Goal: Obtain resource: Download file/media

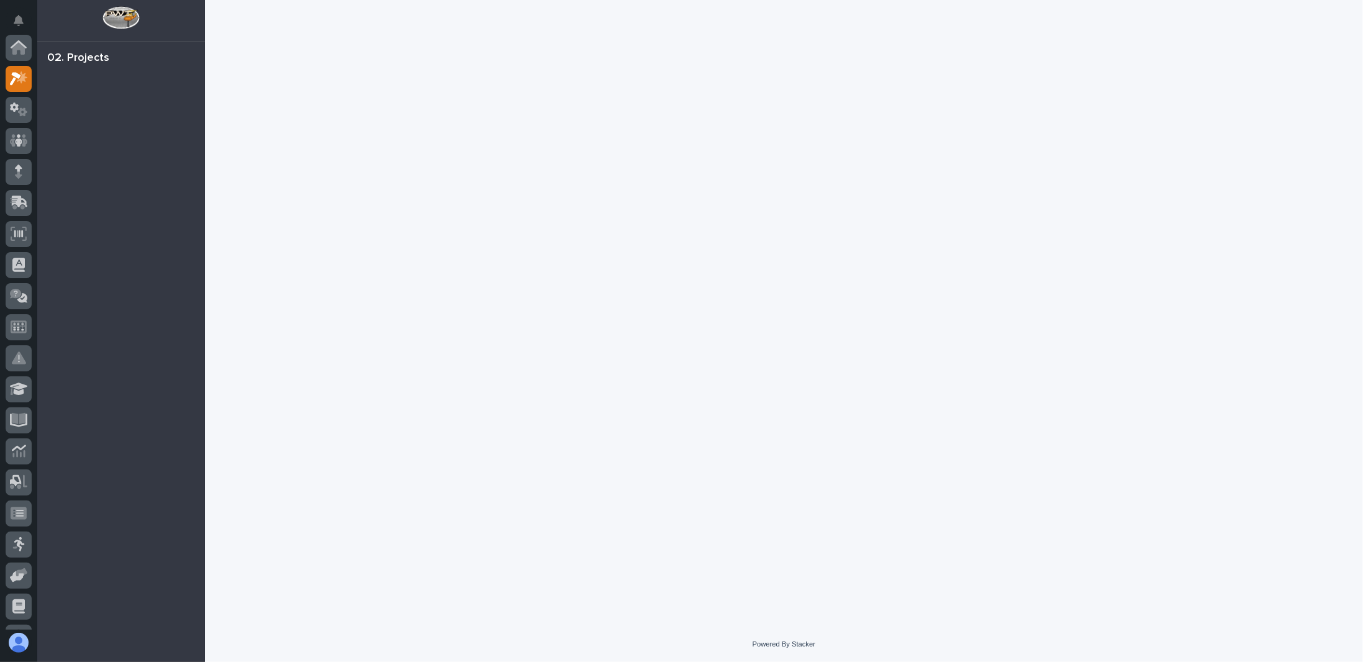
scroll to position [31, 0]
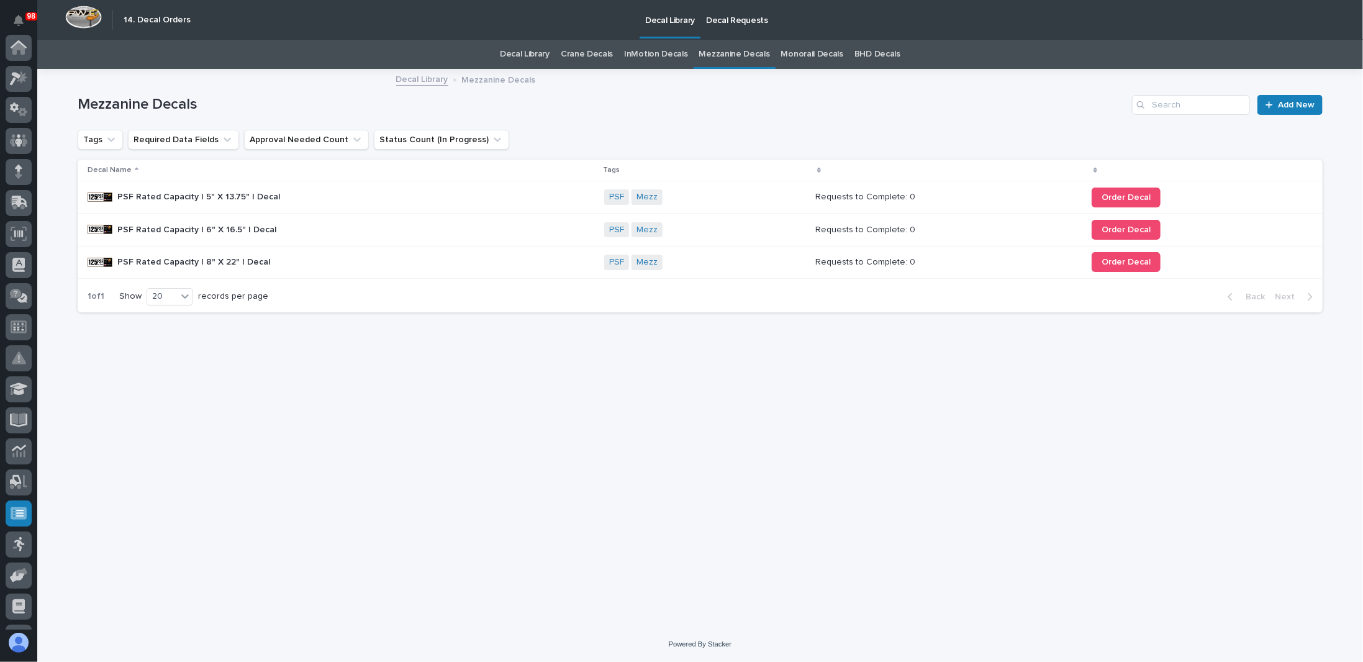
scroll to position [119, 0]
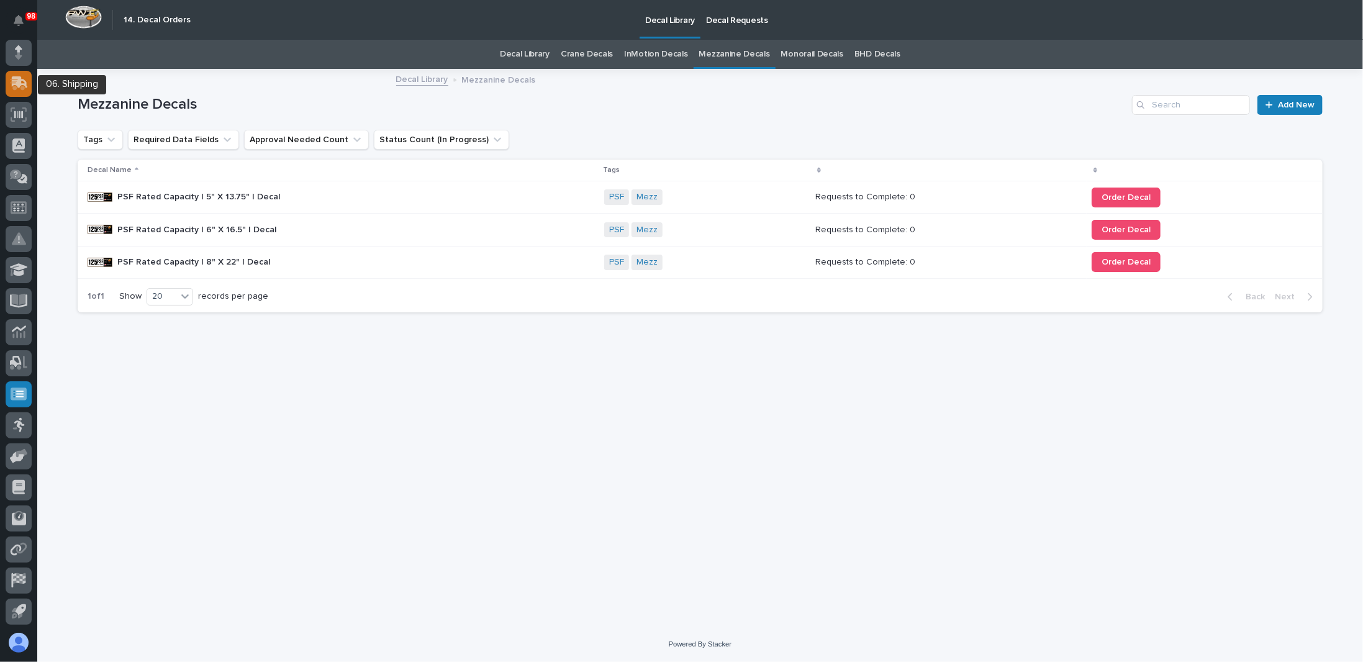
click at [17, 82] on icon at bounding box center [20, 82] width 16 height 12
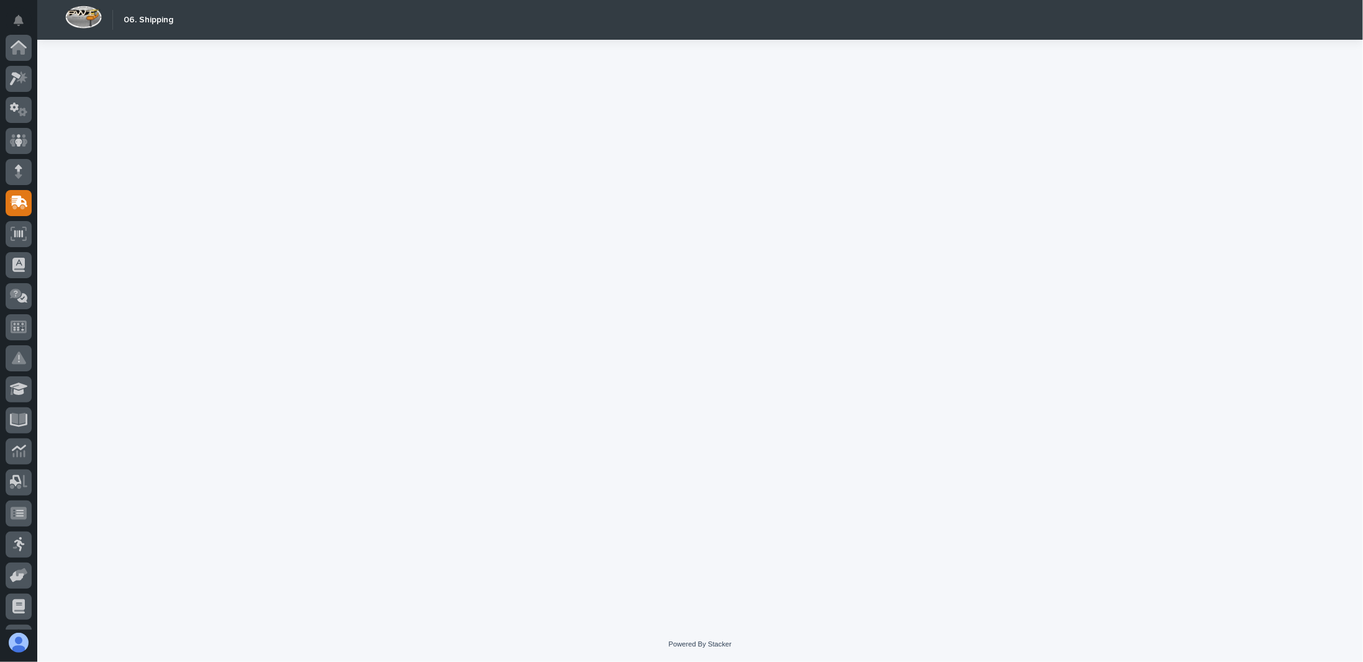
scroll to position [119, 0]
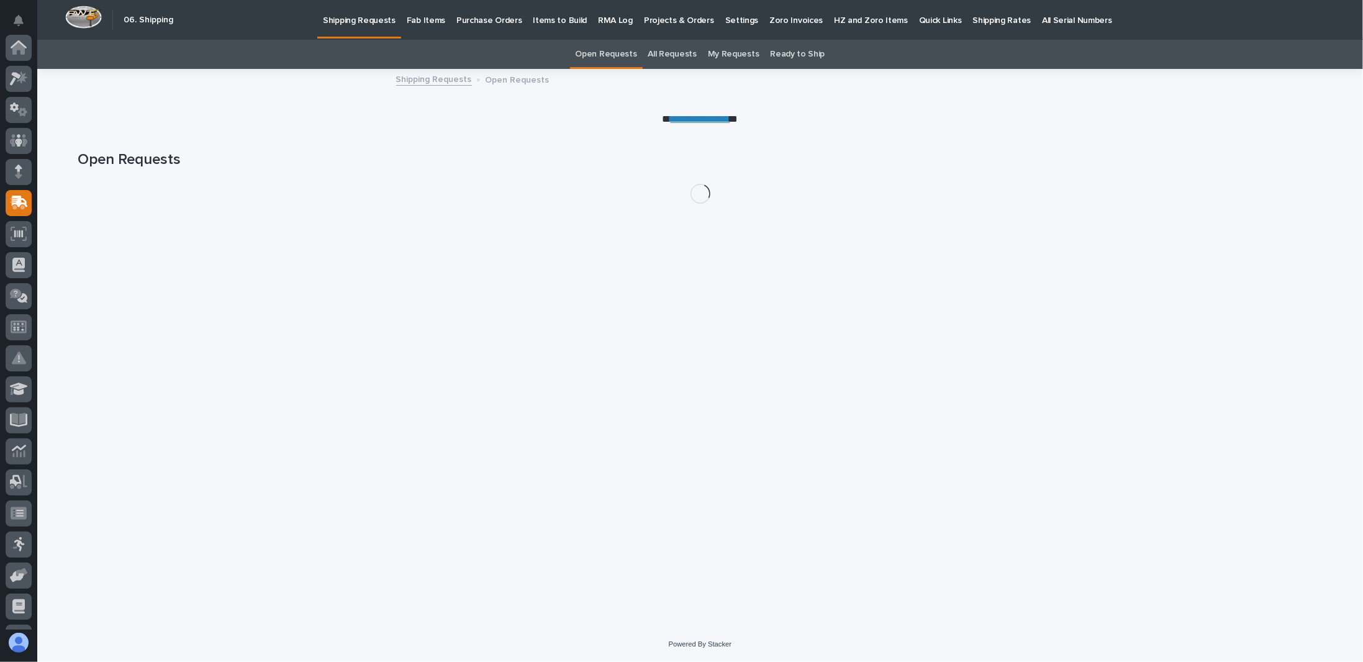
scroll to position [119, 0]
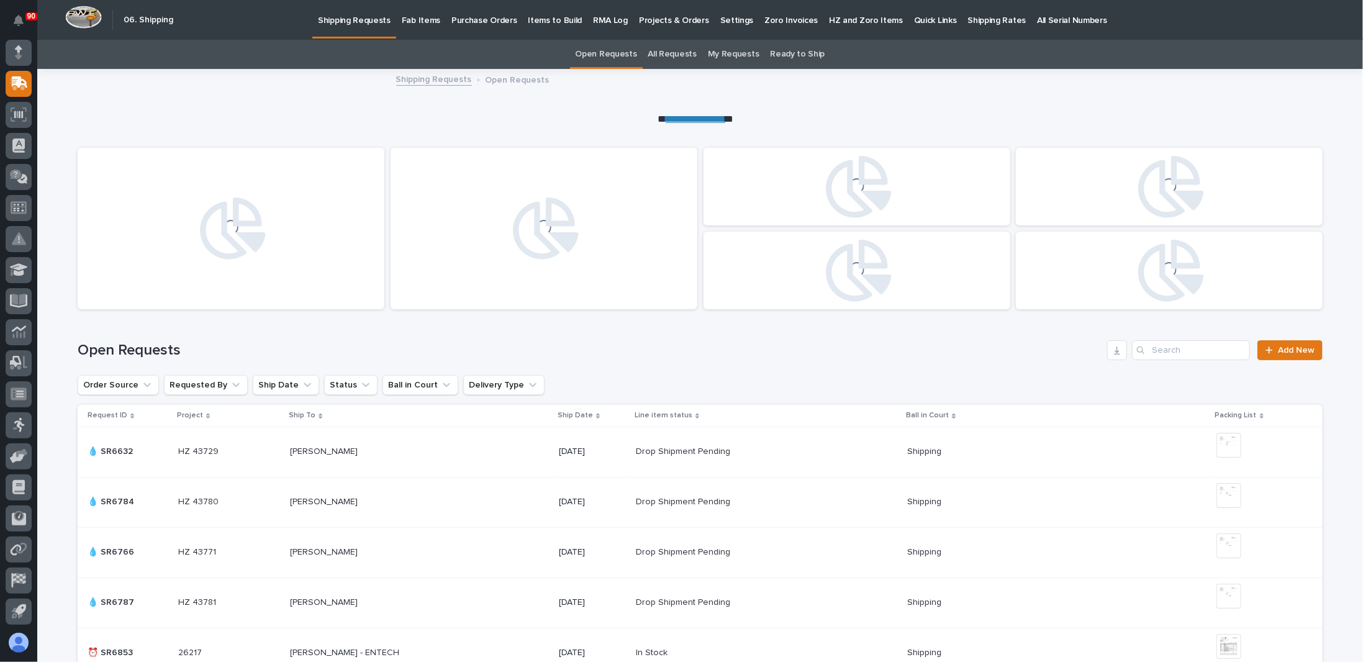
click at [415, 20] on p "Fab Items" at bounding box center [421, 13] width 38 height 26
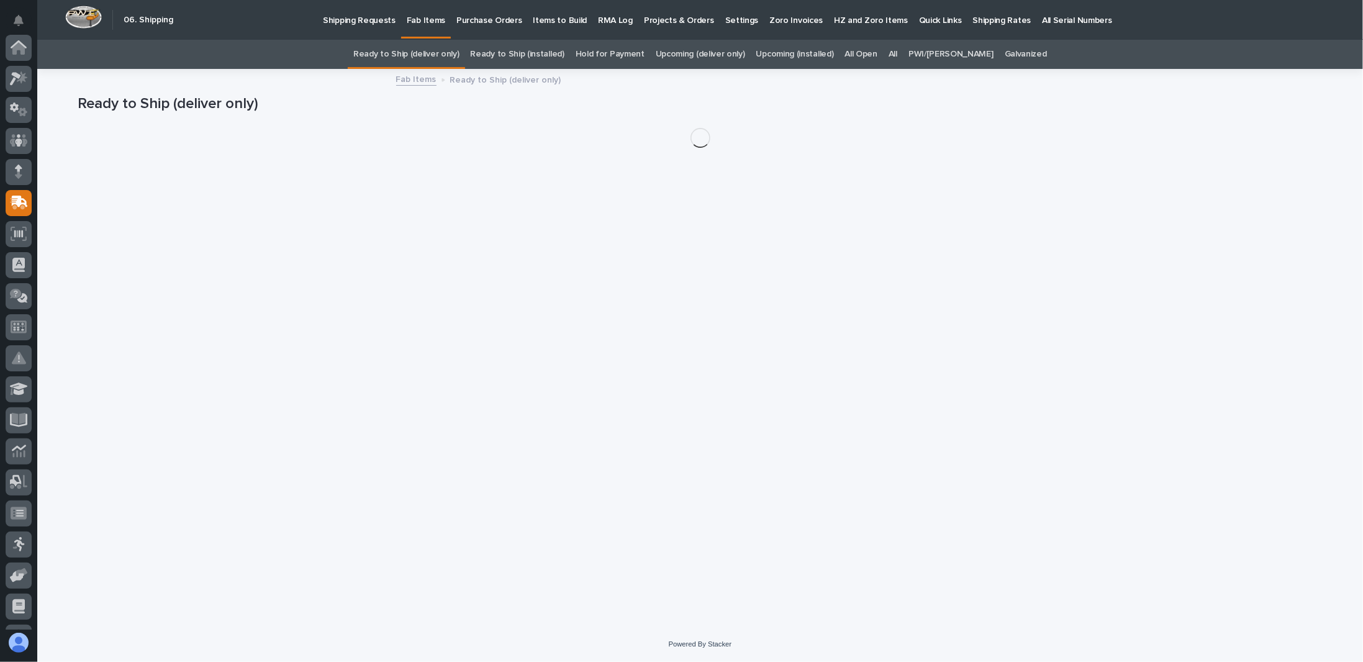
scroll to position [119, 0]
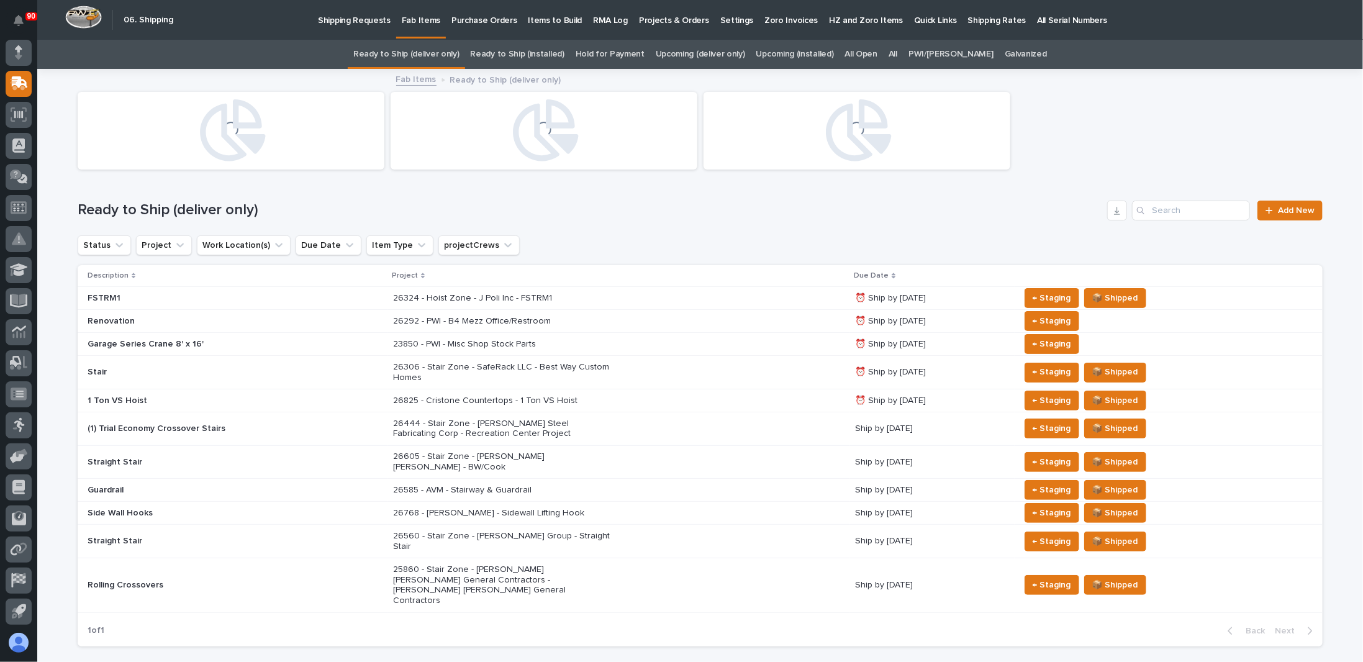
click at [711, 52] on link "Upcoming (deliver only)" at bounding box center [700, 54] width 89 height 29
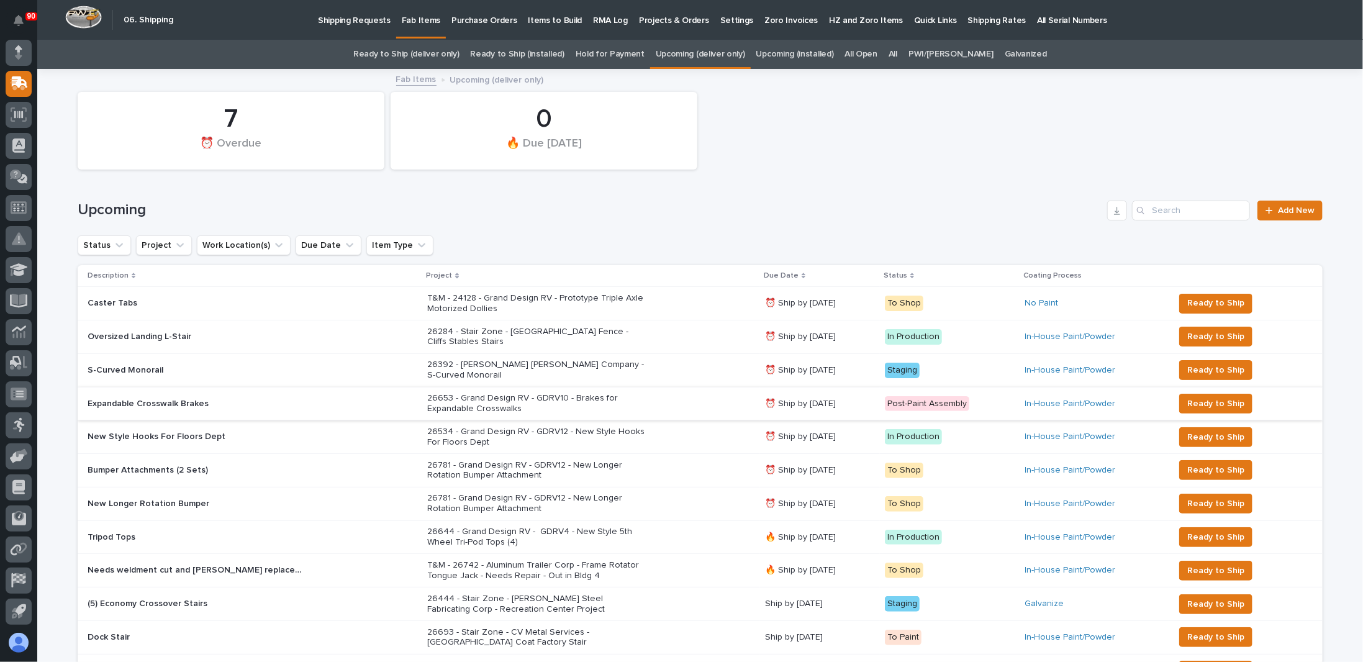
scroll to position [62, 0]
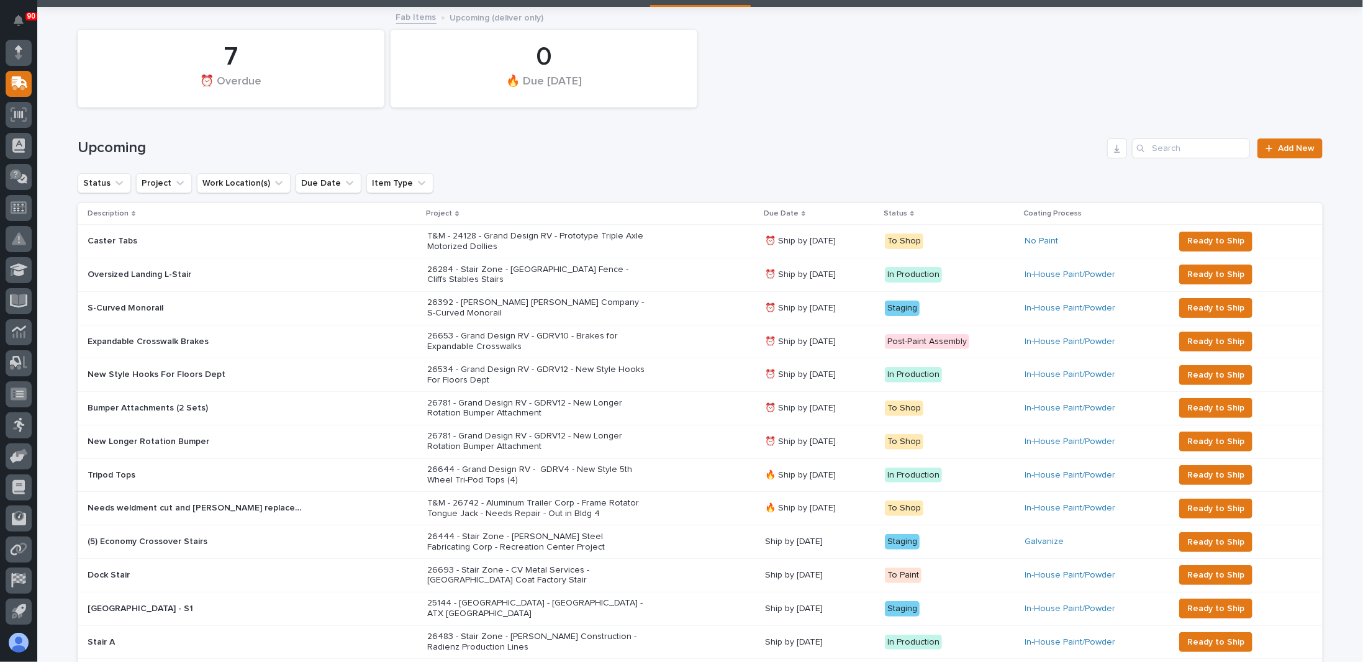
click at [518, 331] on p "26653 - Grand Design RV - GDRV10 - Brakes for Expandable Crosswalks" at bounding box center [535, 341] width 217 height 21
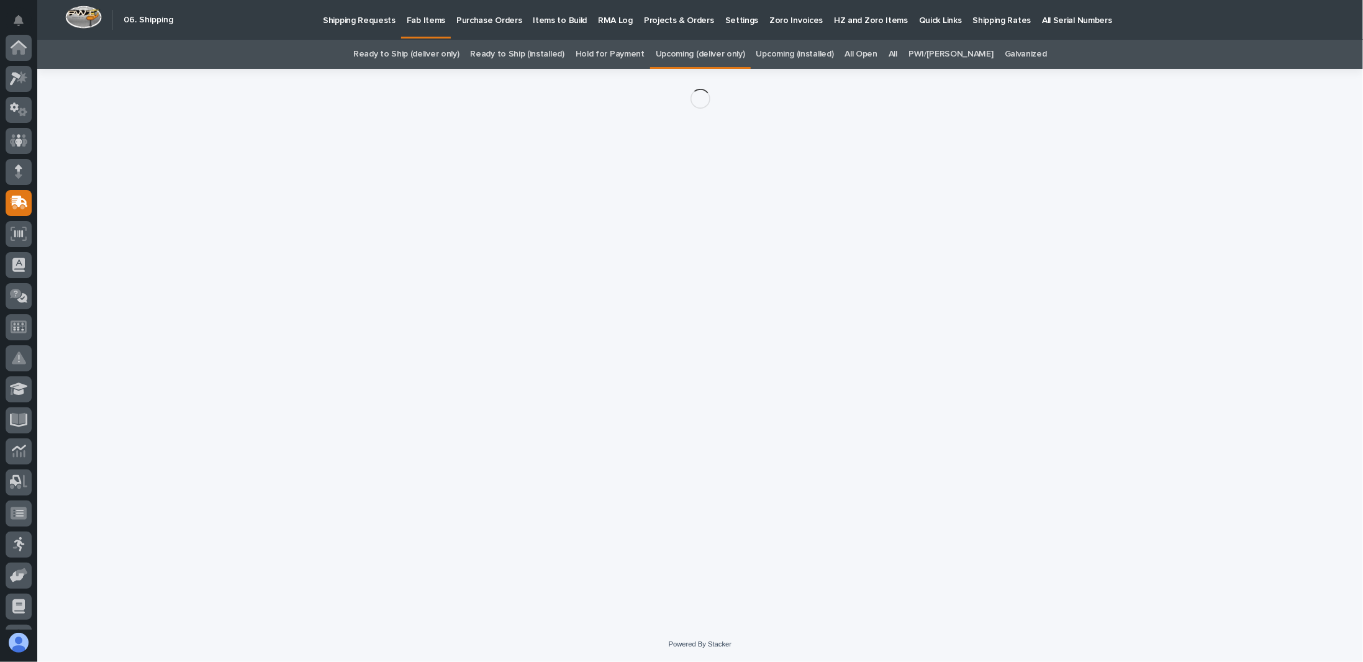
scroll to position [119, 0]
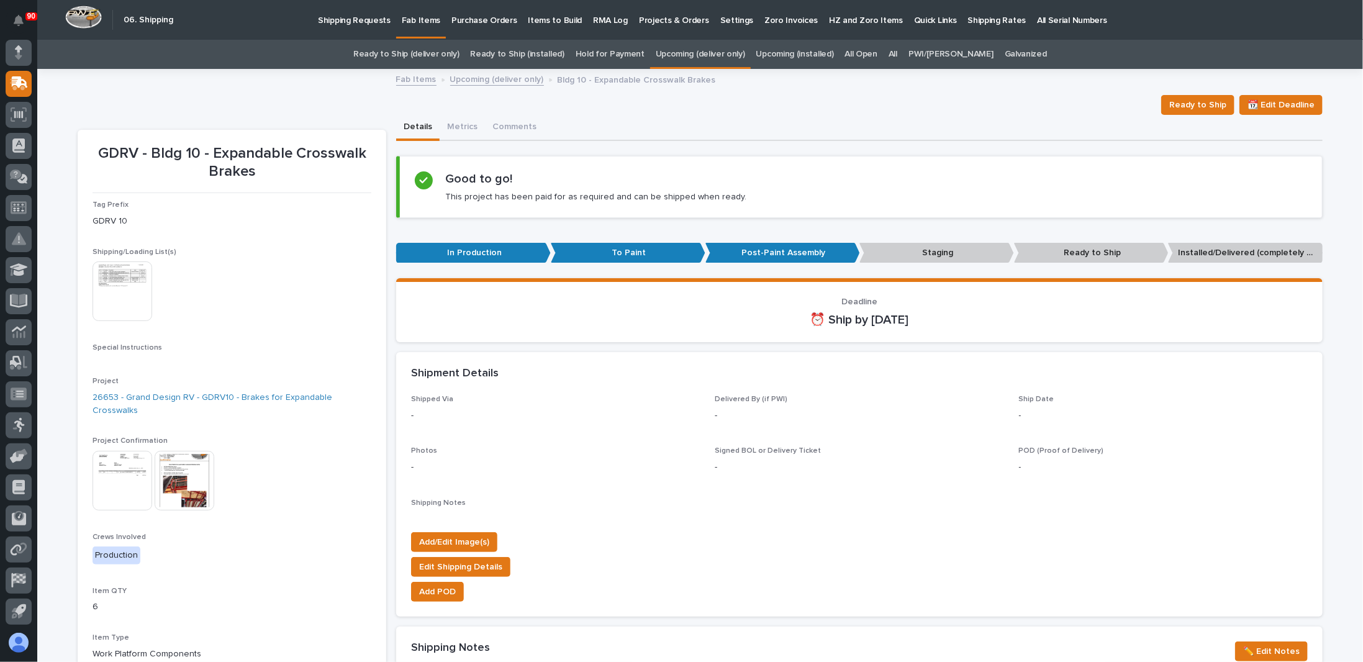
click at [112, 295] on img at bounding box center [122, 291] width 60 height 60
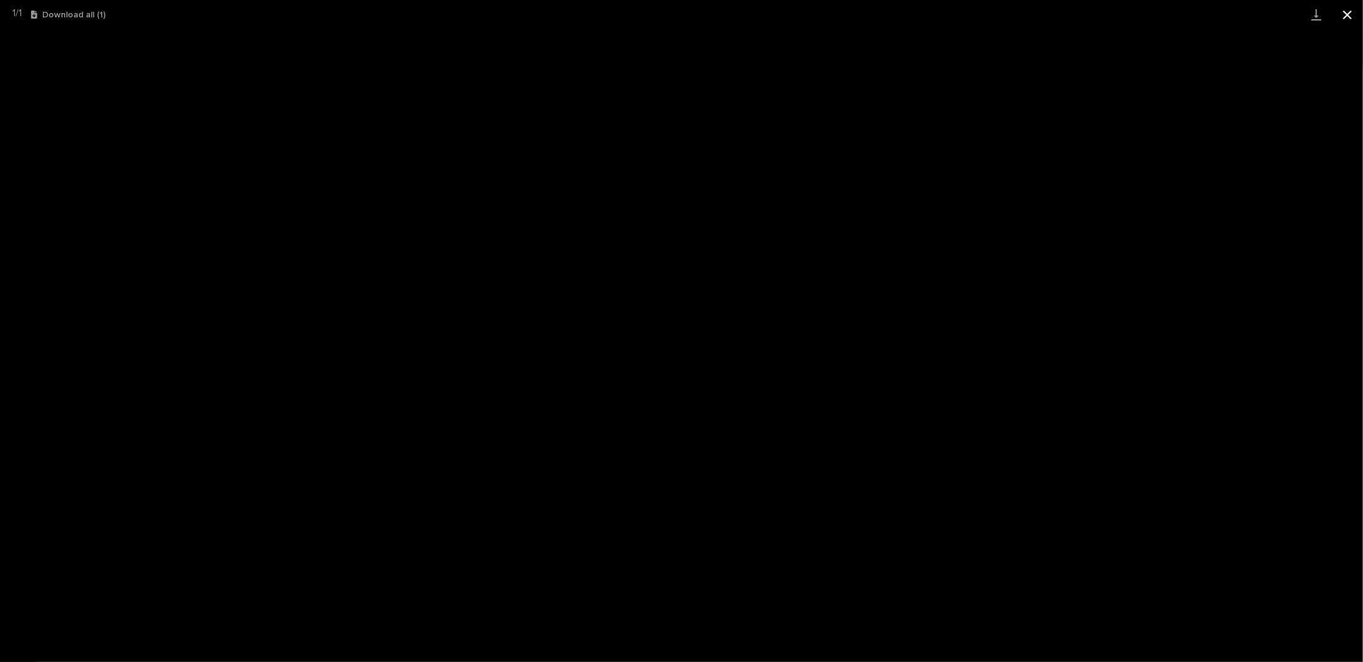
click at [1350, 16] on button "Close gallery" at bounding box center [1347, 14] width 31 height 29
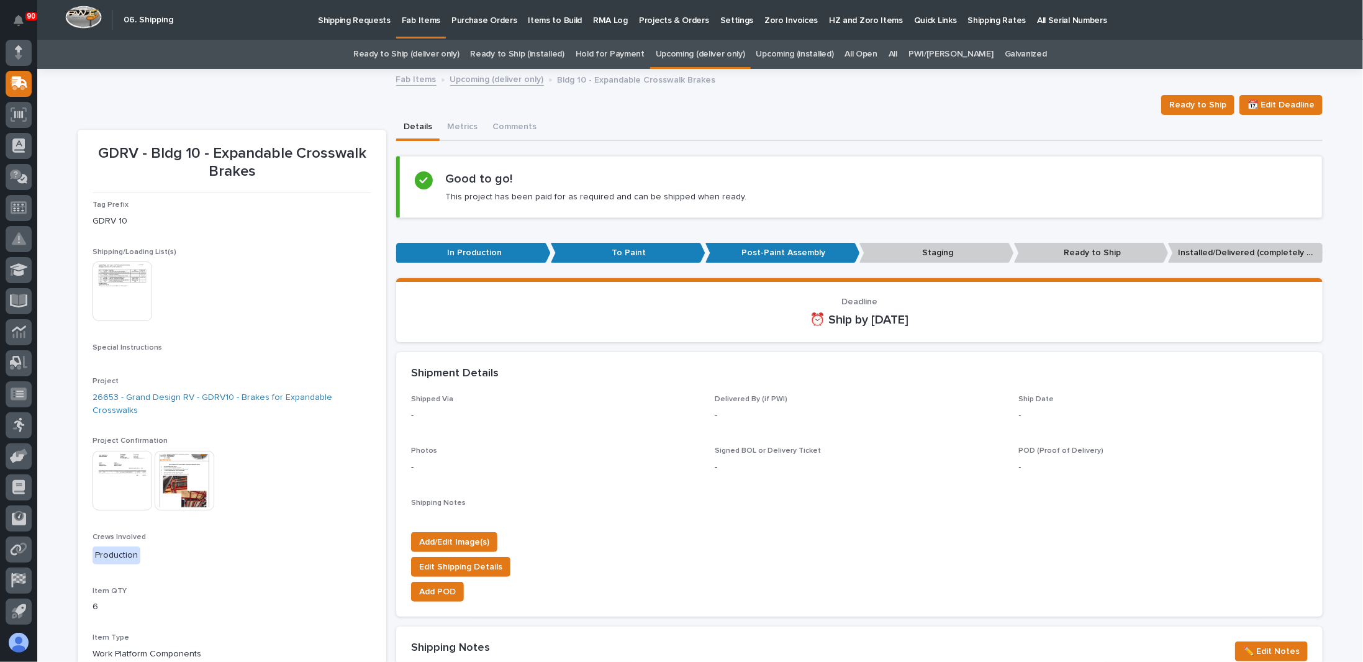
click at [122, 469] on img at bounding box center [122, 481] width 60 height 60
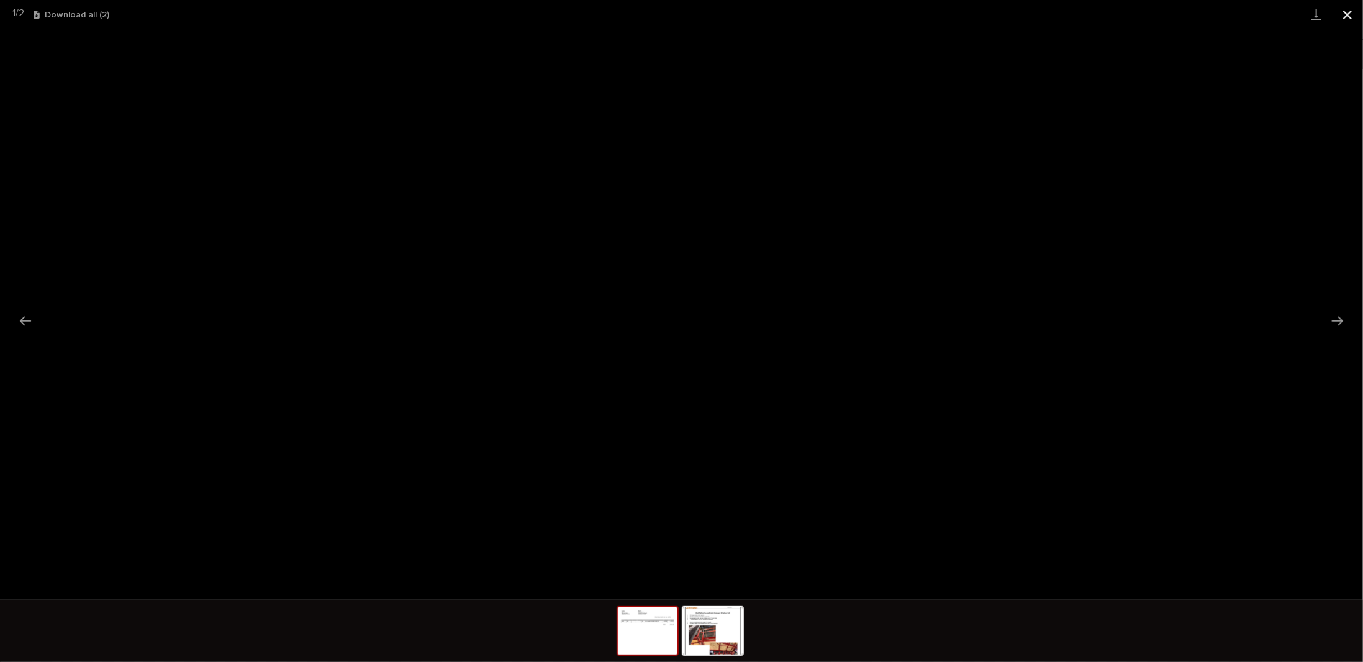
click at [1348, 9] on button "Close gallery" at bounding box center [1347, 14] width 31 height 29
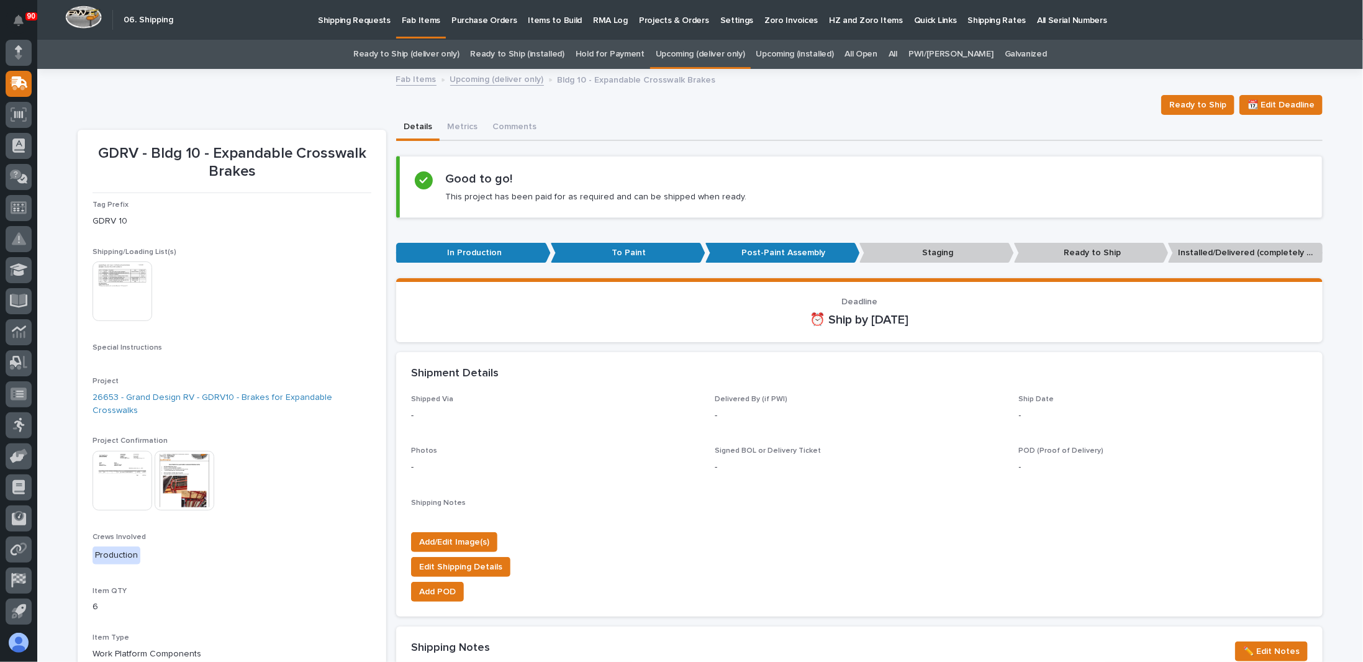
click at [189, 475] on img at bounding box center [185, 481] width 60 height 60
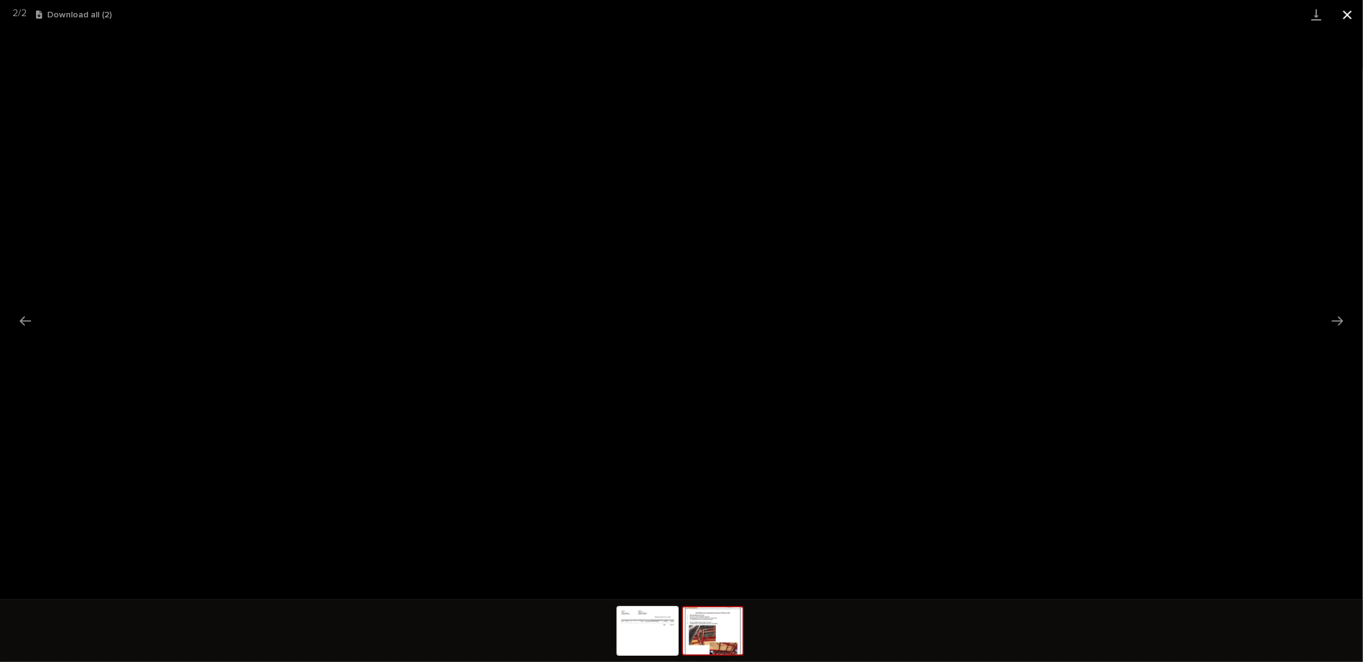
click at [1346, 14] on button "Close gallery" at bounding box center [1347, 14] width 31 height 29
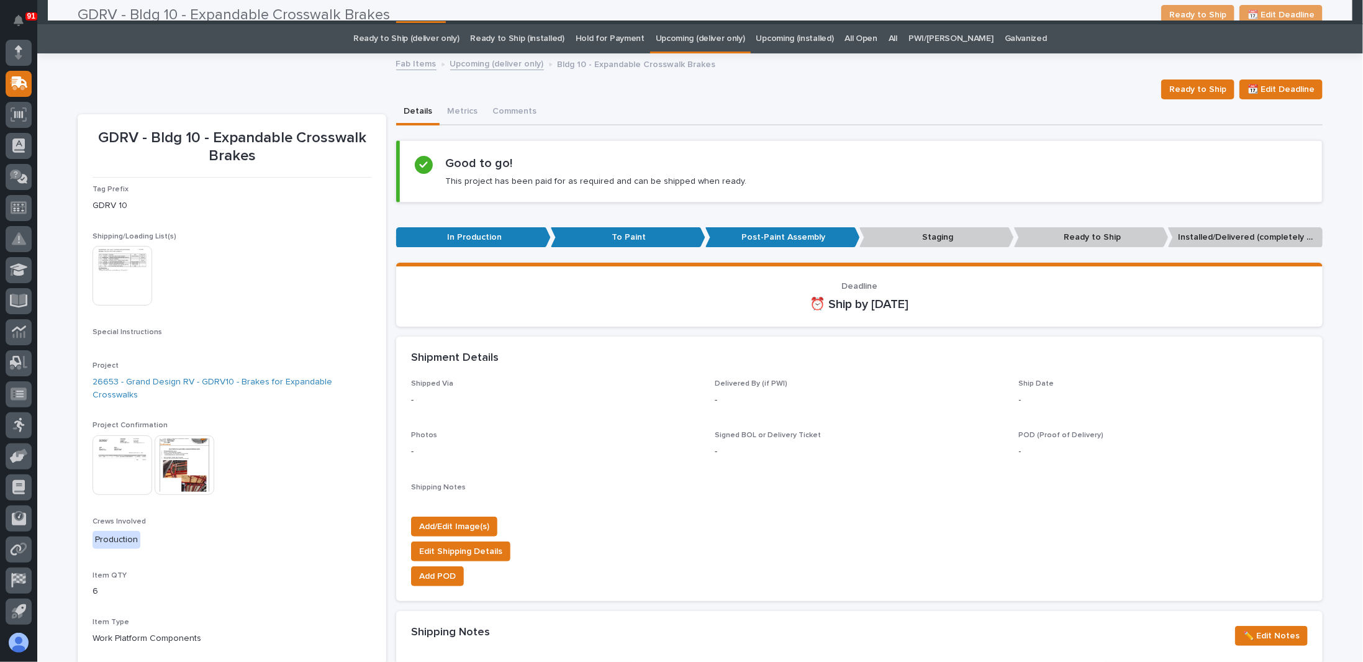
scroll to position [0, 0]
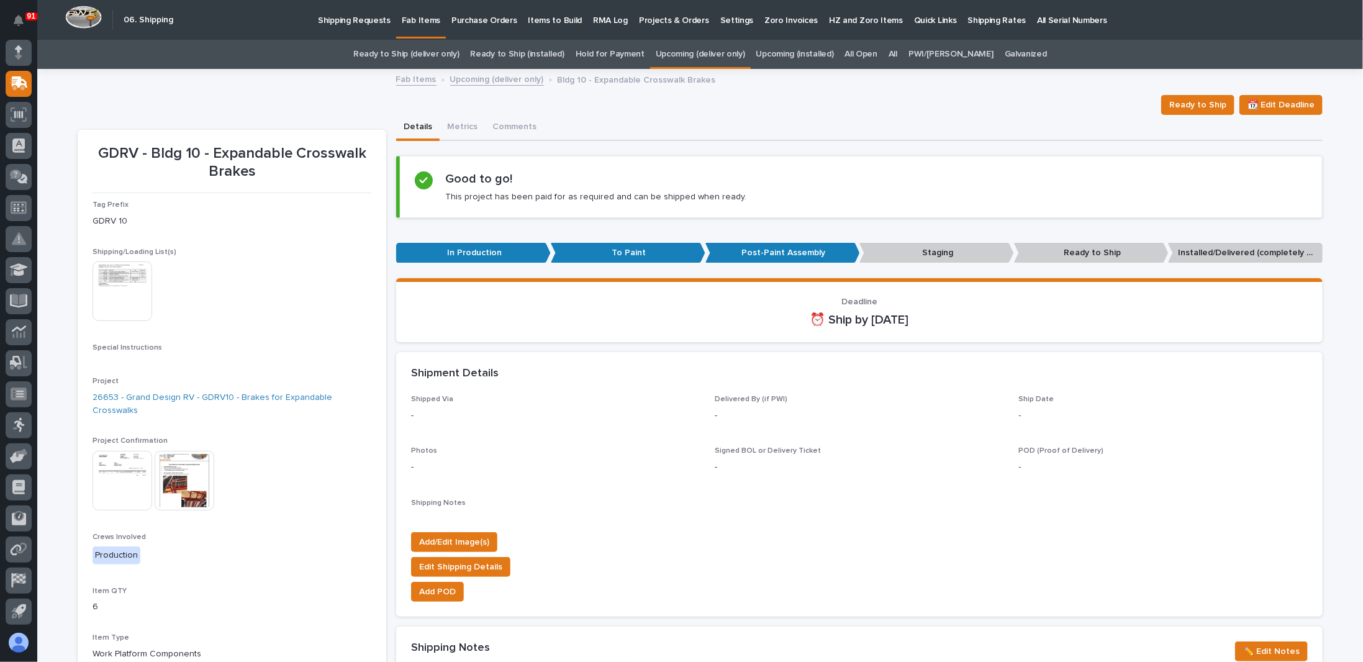
click at [124, 282] on img at bounding box center [122, 291] width 60 height 60
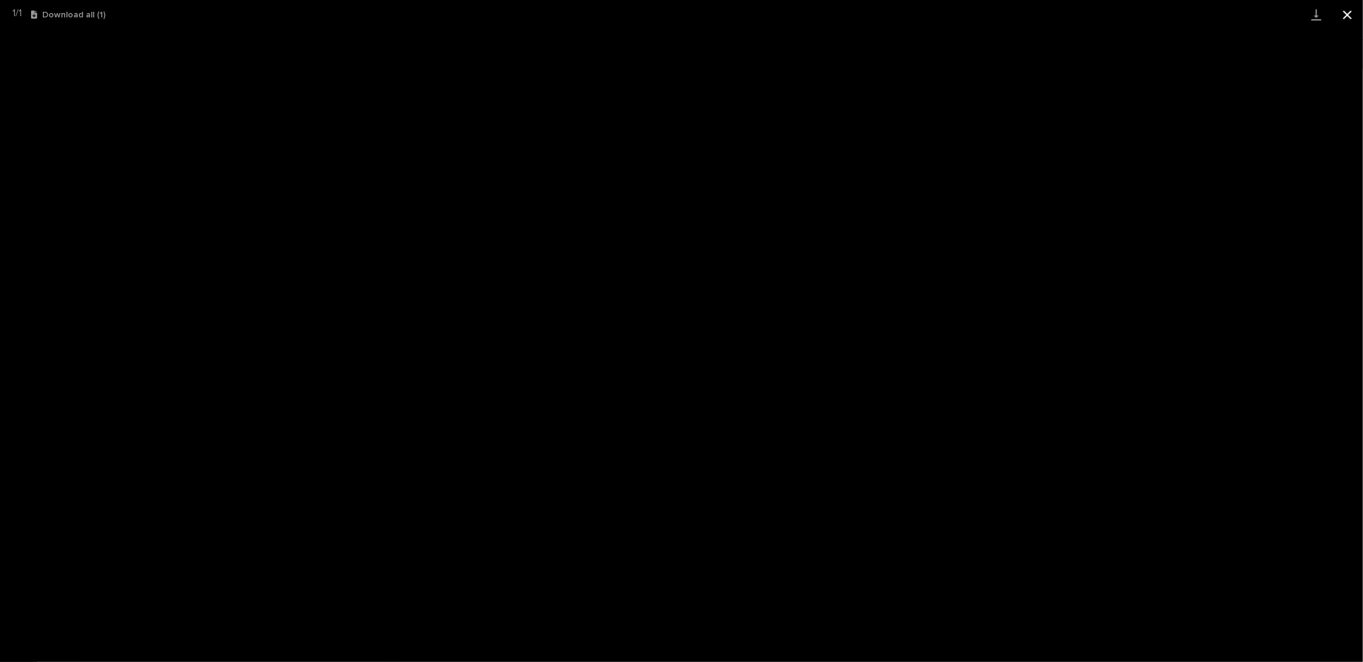
click at [1338, 13] on button "Close gallery" at bounding box center [1347, 14] width 31 height 29
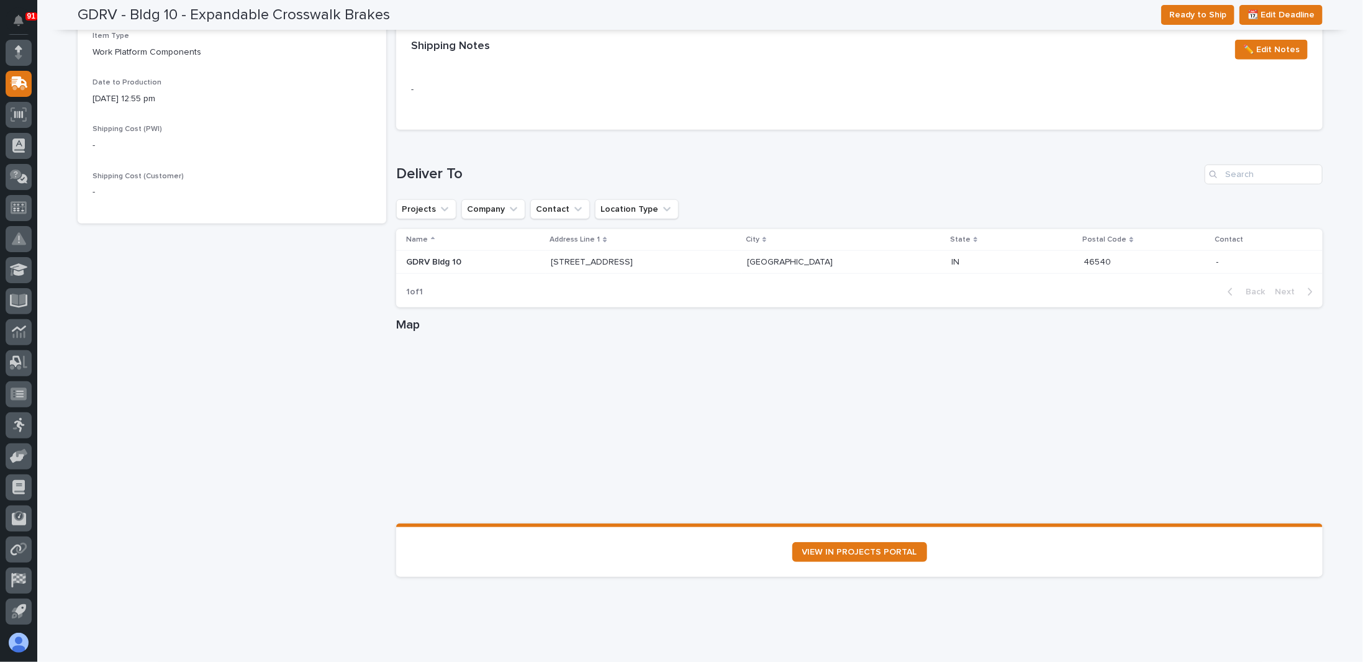
scroll to position [560, 0]
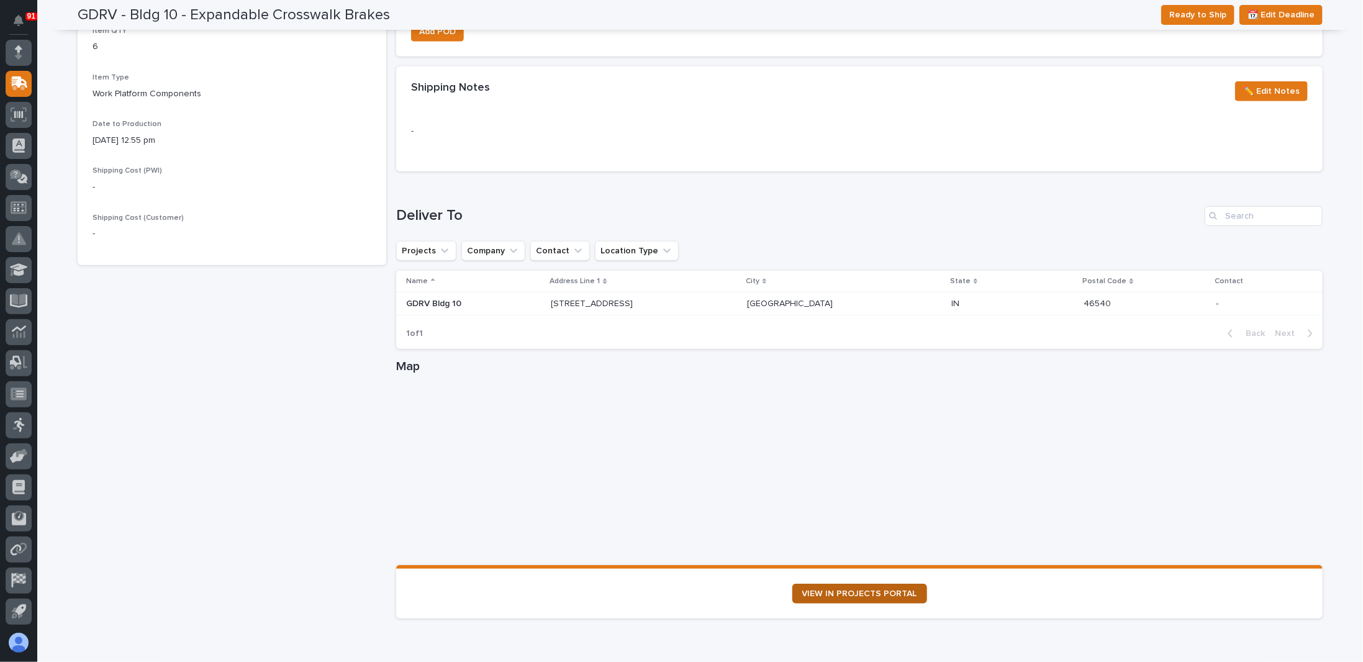
click at [887, 590] on span "VIEW IN PROJECTS PORTAL" at bounding box center [859, 593] width 115 height 9
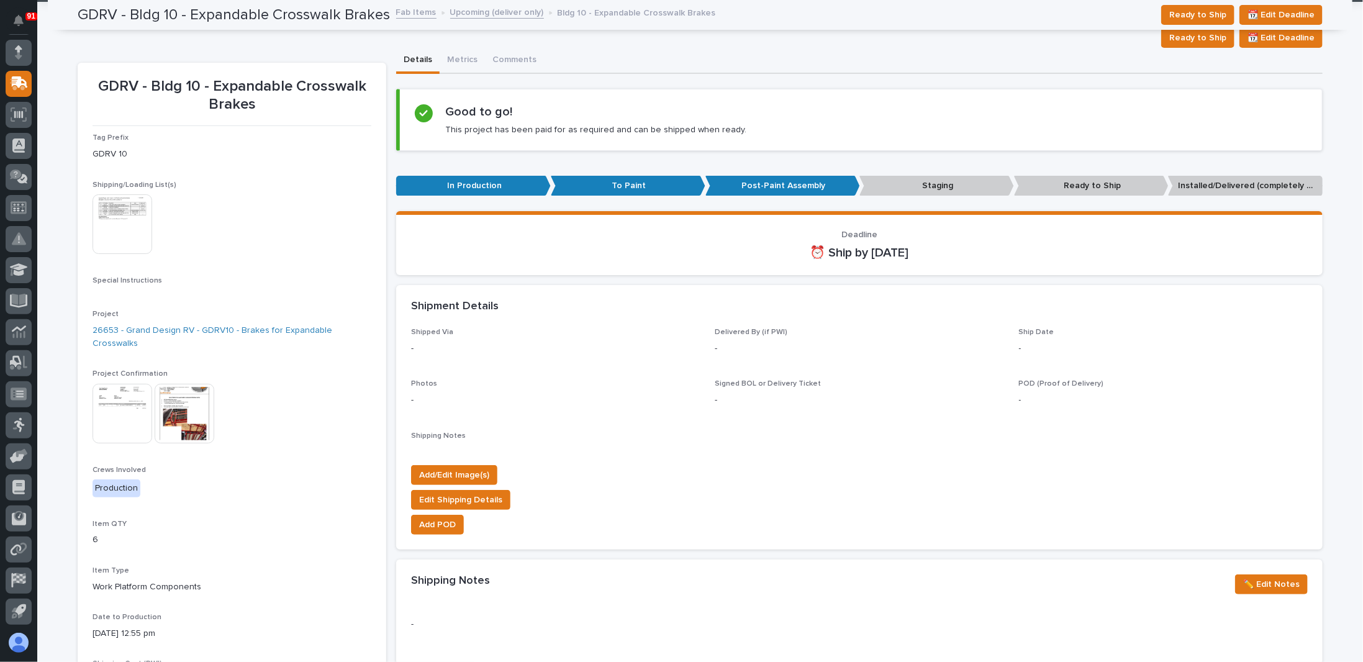
scroll to position [0, 0]
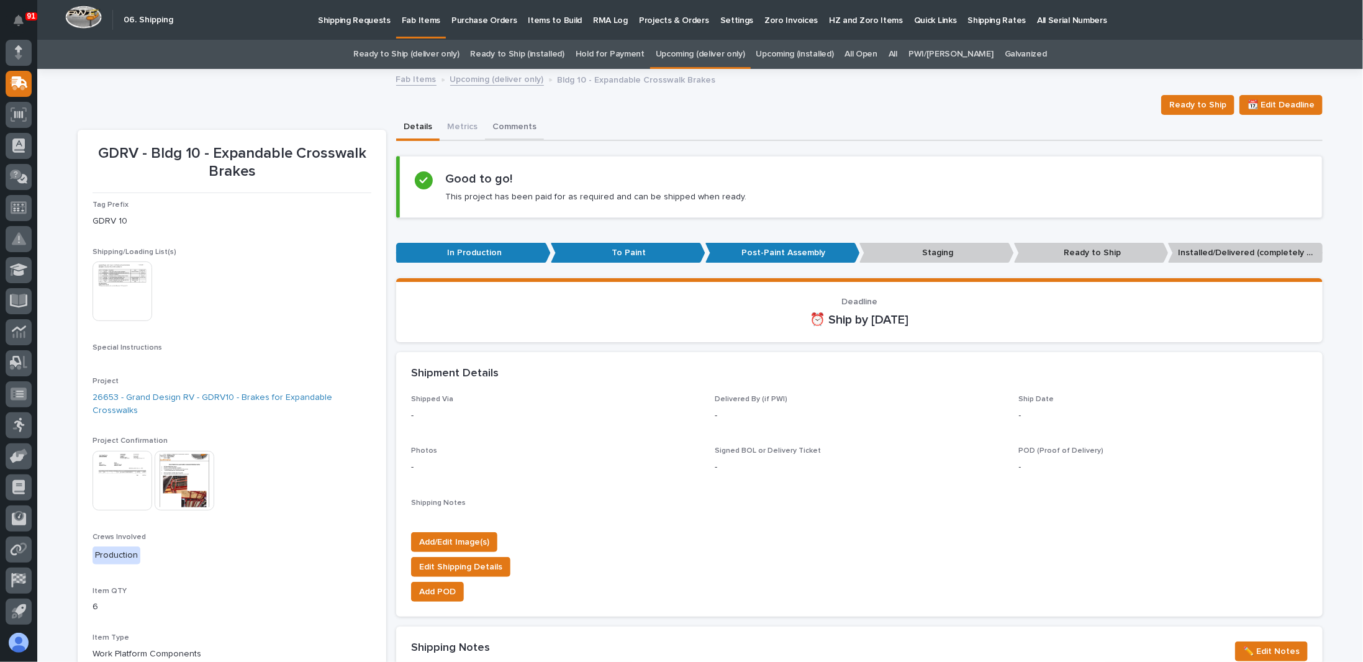
click at [502, 122] on button "Comments" at bounding box center [514, 128] width 59 height 26
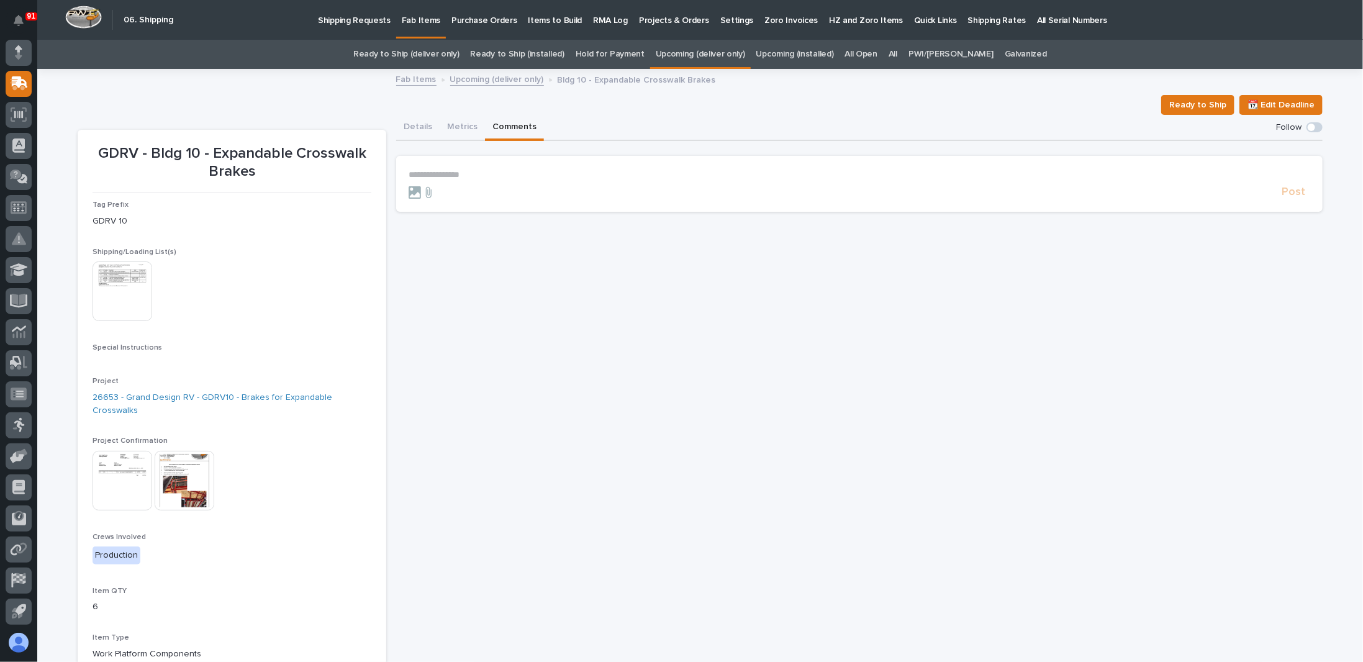
click at [456, 174] on p "**********" at bounding box center [858, 174] width 901 height 11
click at [759, 174] on p "**********" at bounding box center [858, 175] width 901 height 12
click at [1294, 194] on span "Post" at bounding box center [1293, 198] width 24 height 14
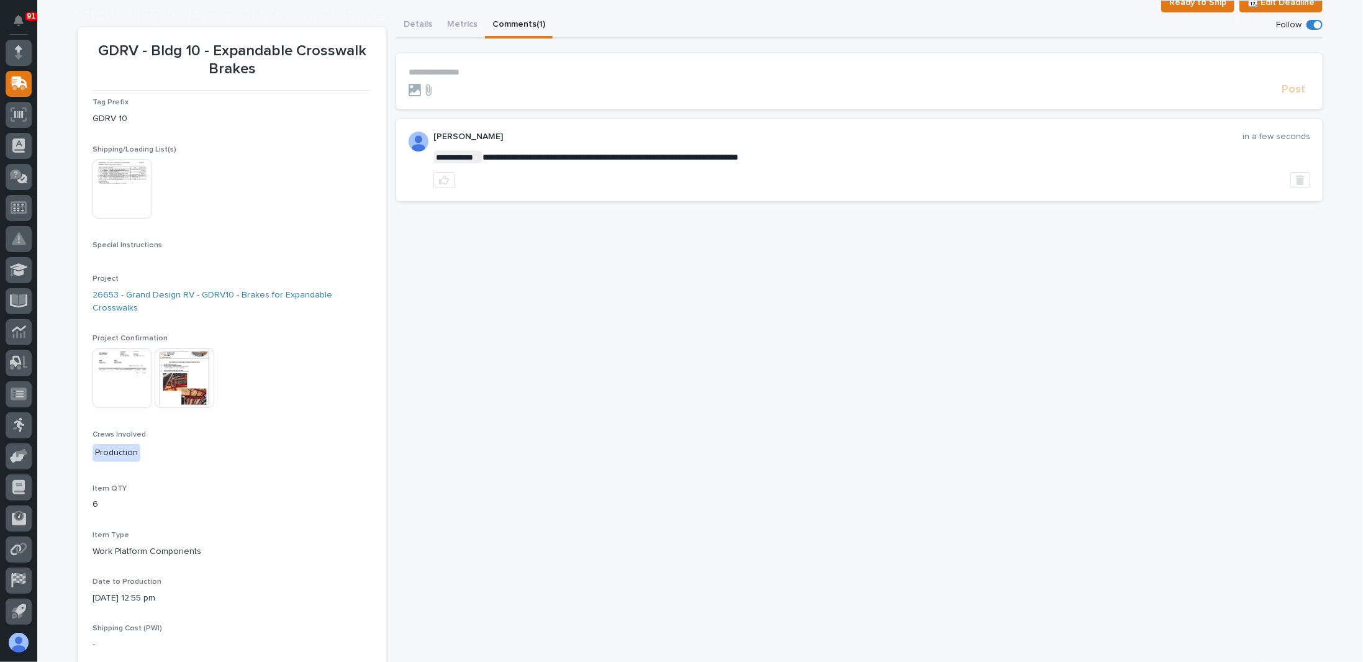
scroll to position [124, 0]
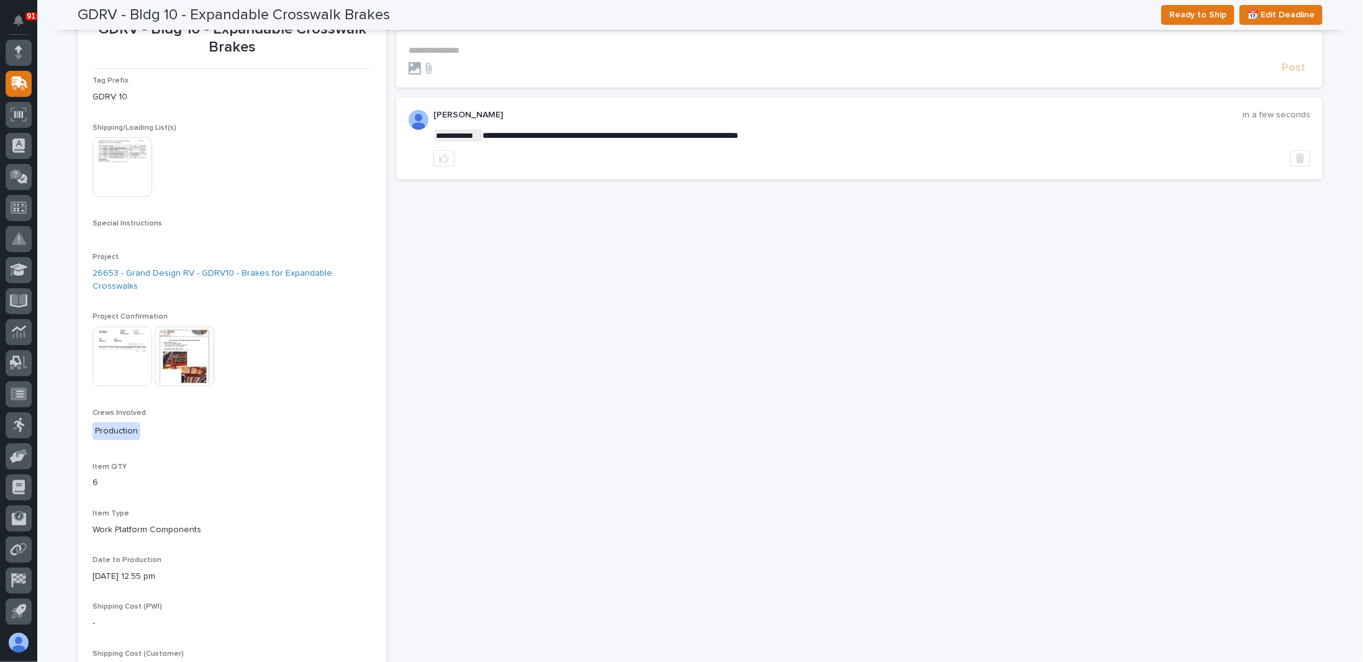
click at [116, 335] on img at bounding box center [122, 357] width 60 height 60
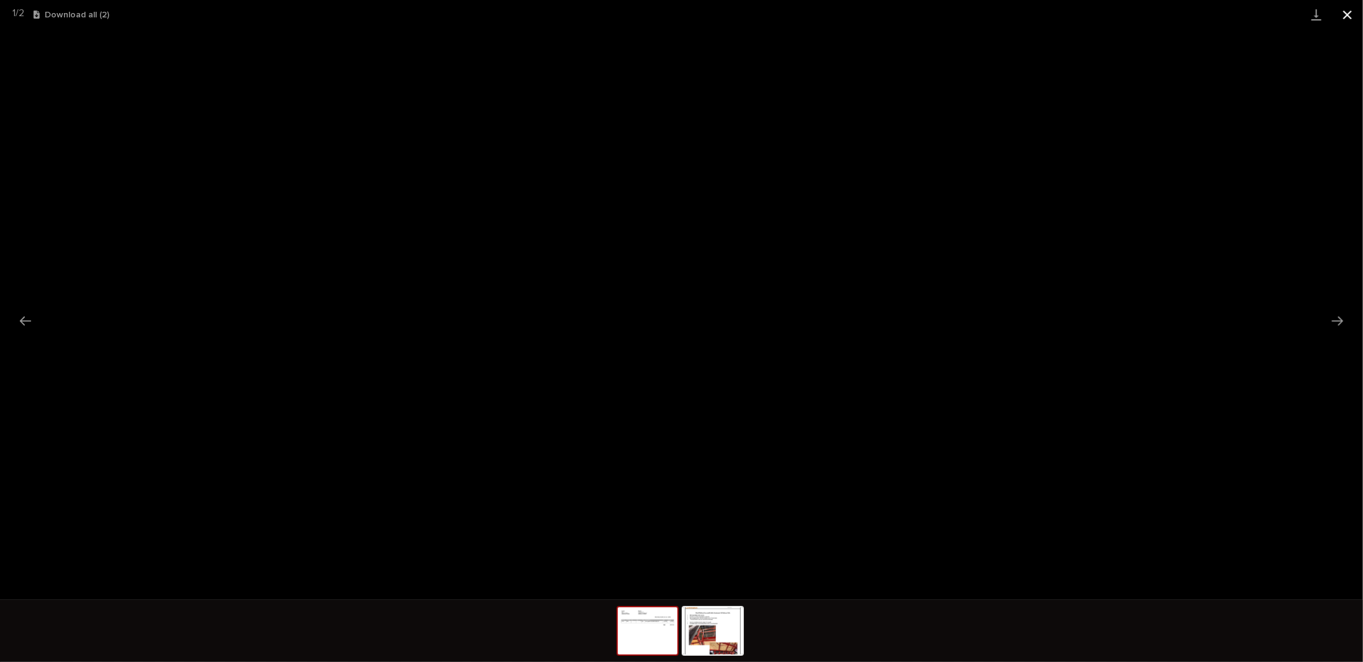
click at [1351, 13] on button "Close gallery" at bounding box center [1347, 14] width 31 height 29
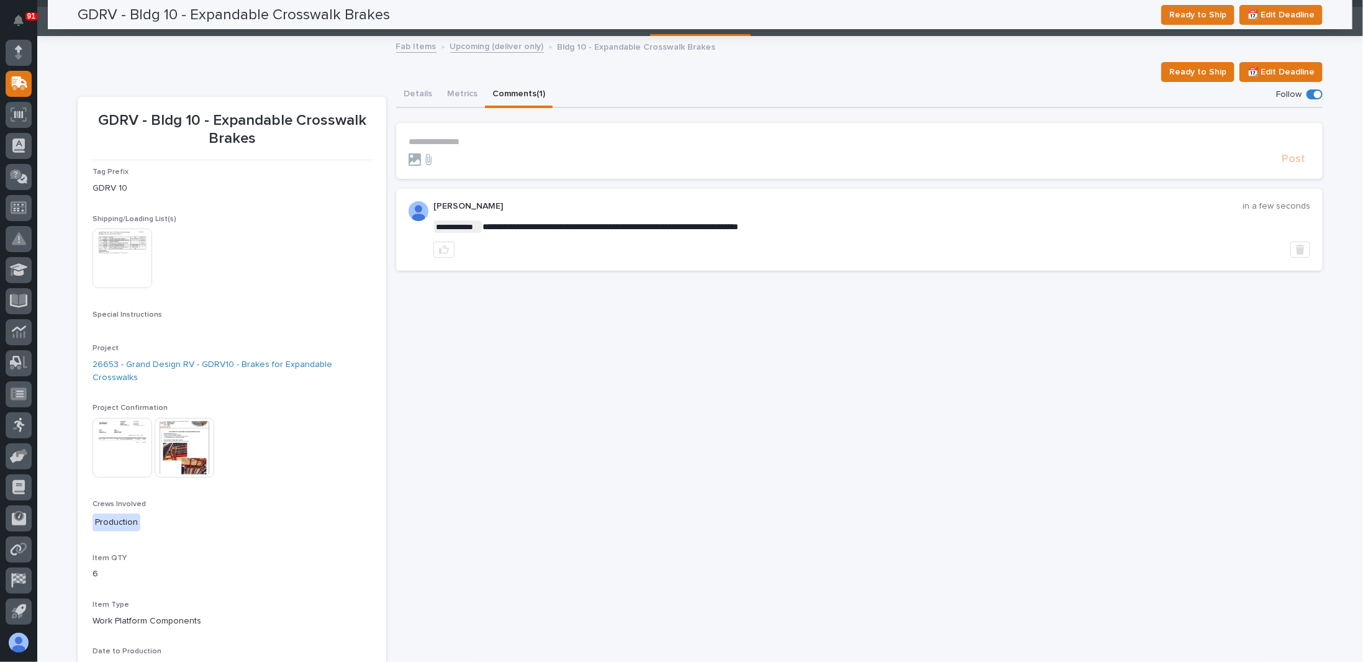
scroll to position [0, 0]
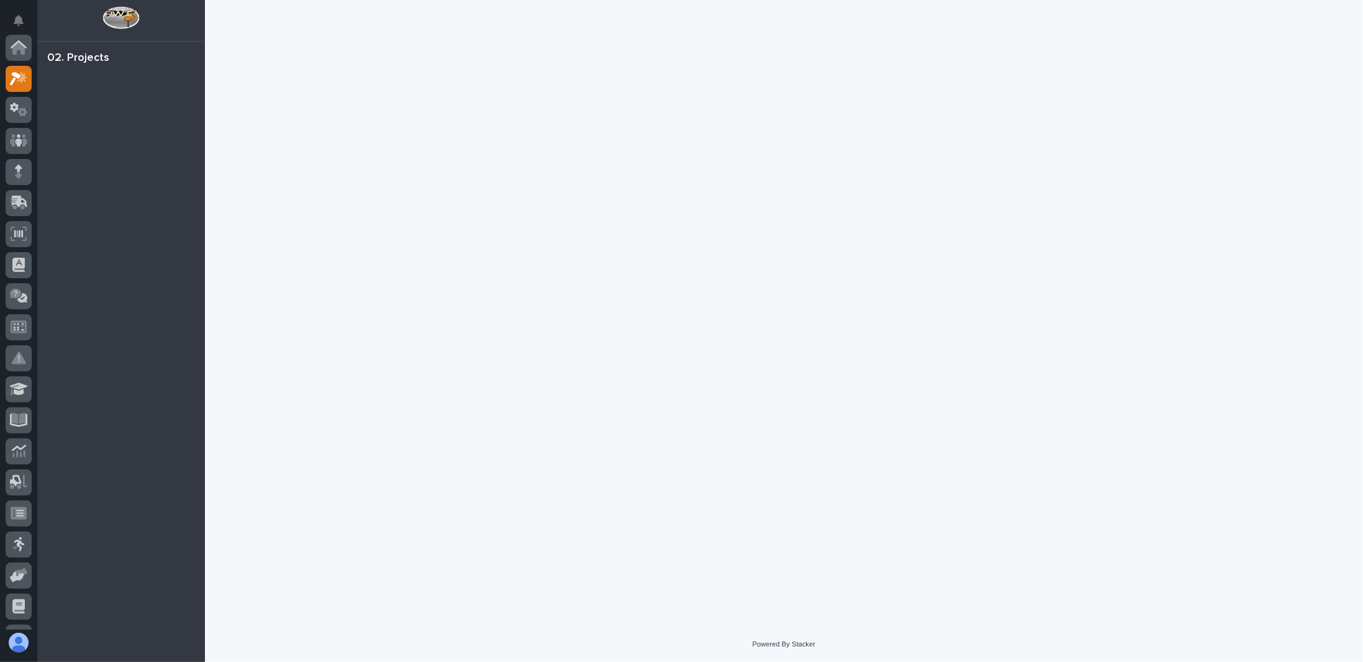
scroll to position [31, 0]
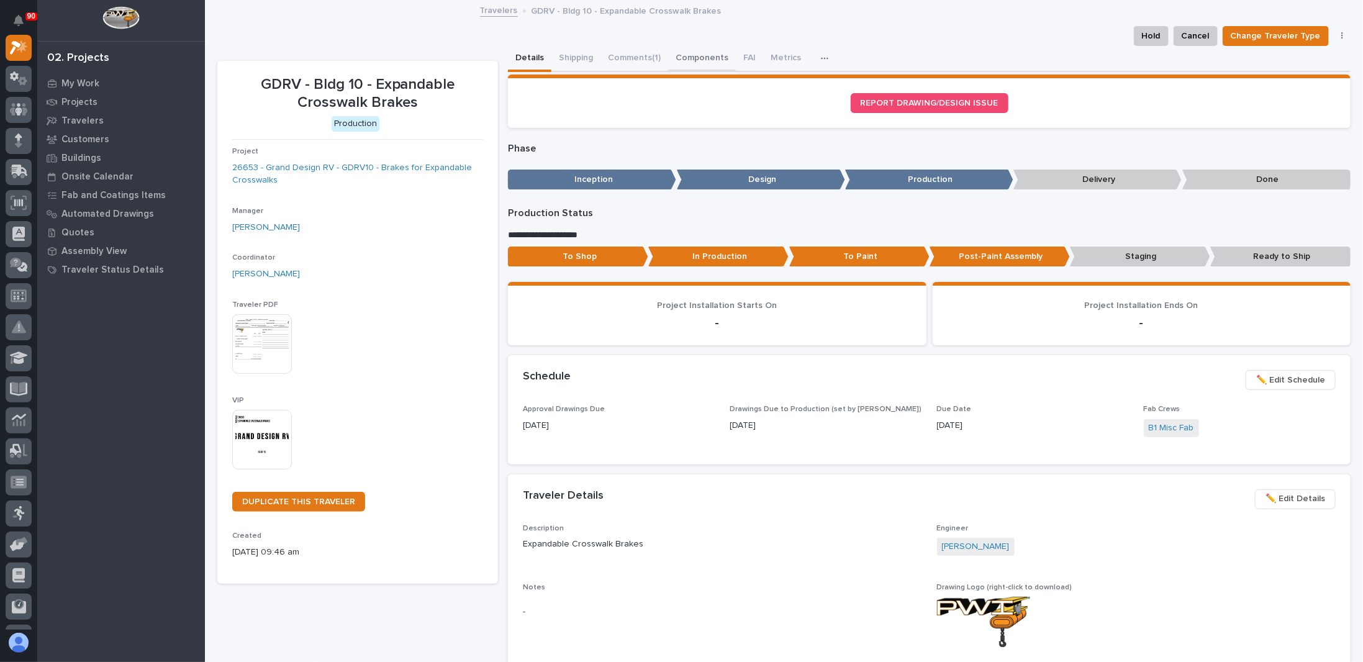
click at [703, 56] on button "Components" at bounding box center [702, 59] width 68 height 26
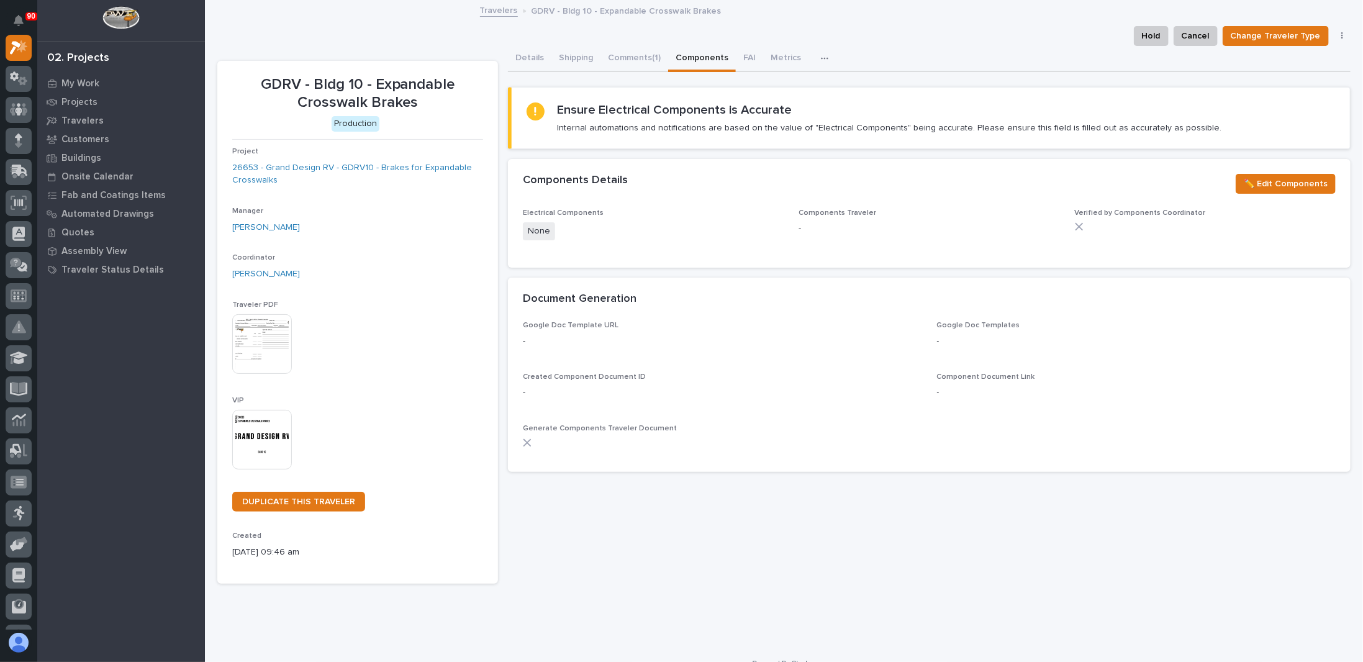
click at [821, 56] on icon "button" at bounding box center [824, 58] width 7 height 9
click at [865, 55] on div "Details Shipping Comments (1) Components FAI Metrics Drawing Errors Schedule" at bounding box center [929, 59] width 842 height 26
click at [649, 56] on button "Comments (1)" at bounding box center [634, 59] width 68 height 26
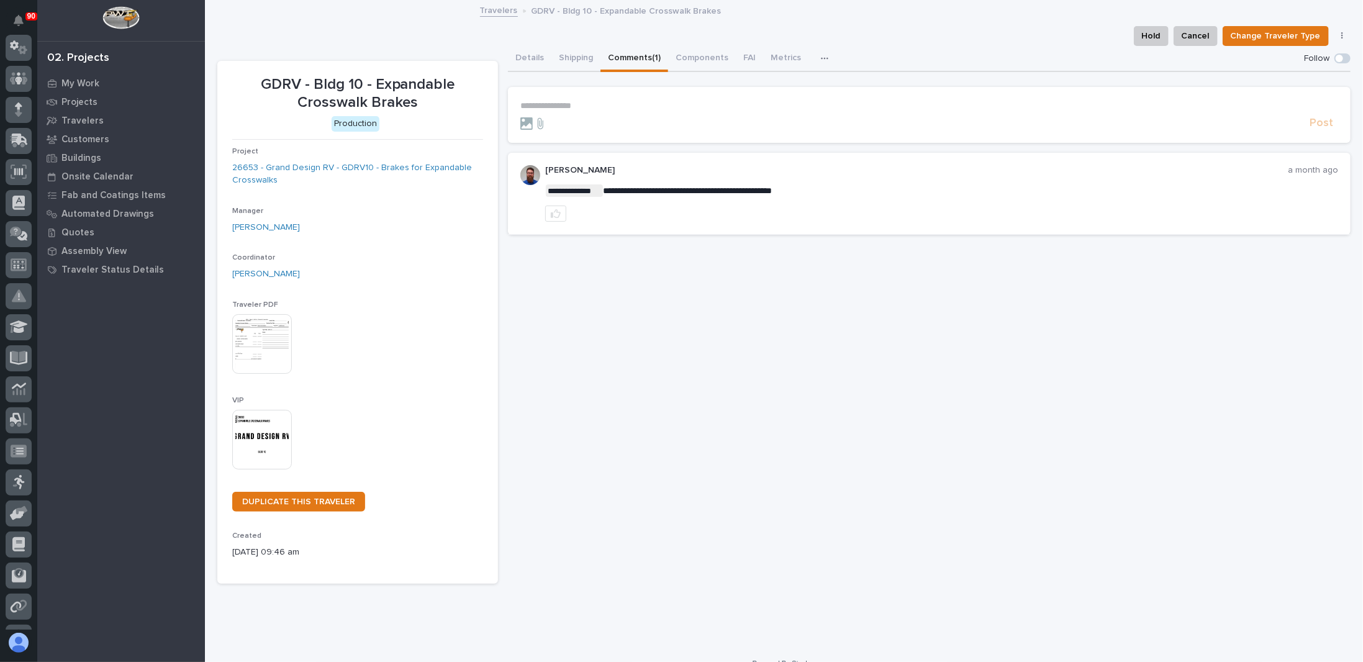
scroll to position [31, 0]
click at [16, 137] on icon at bounding box center [18, 136] width 7 height 7
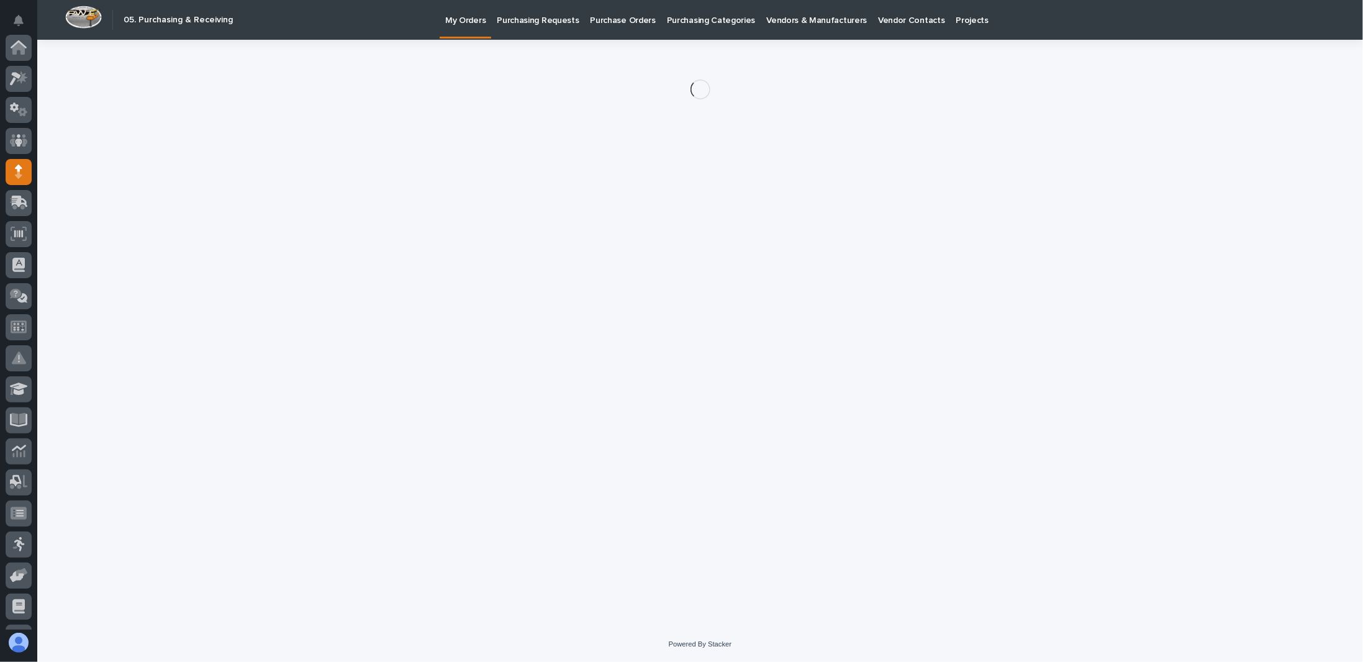
scroll to position [119, 0]
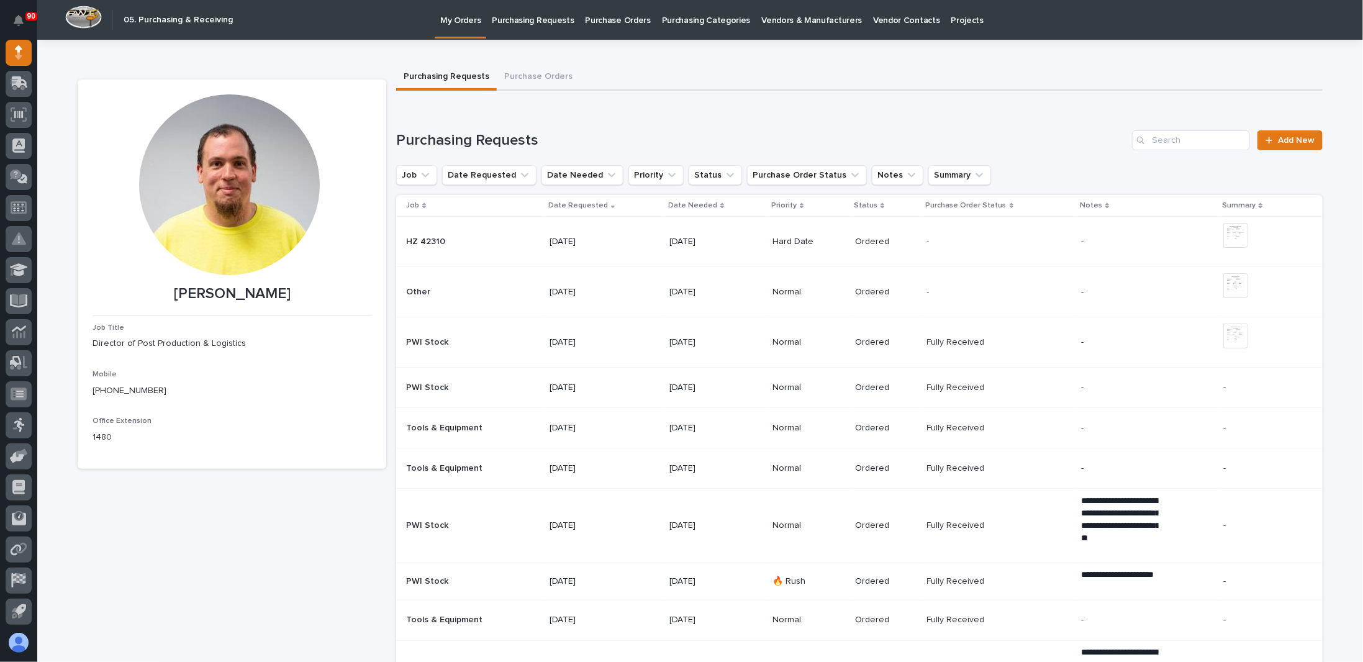
click at [611, 18] on p "Purchase Orders" at bounding box center [617, 13] width 65 height 26
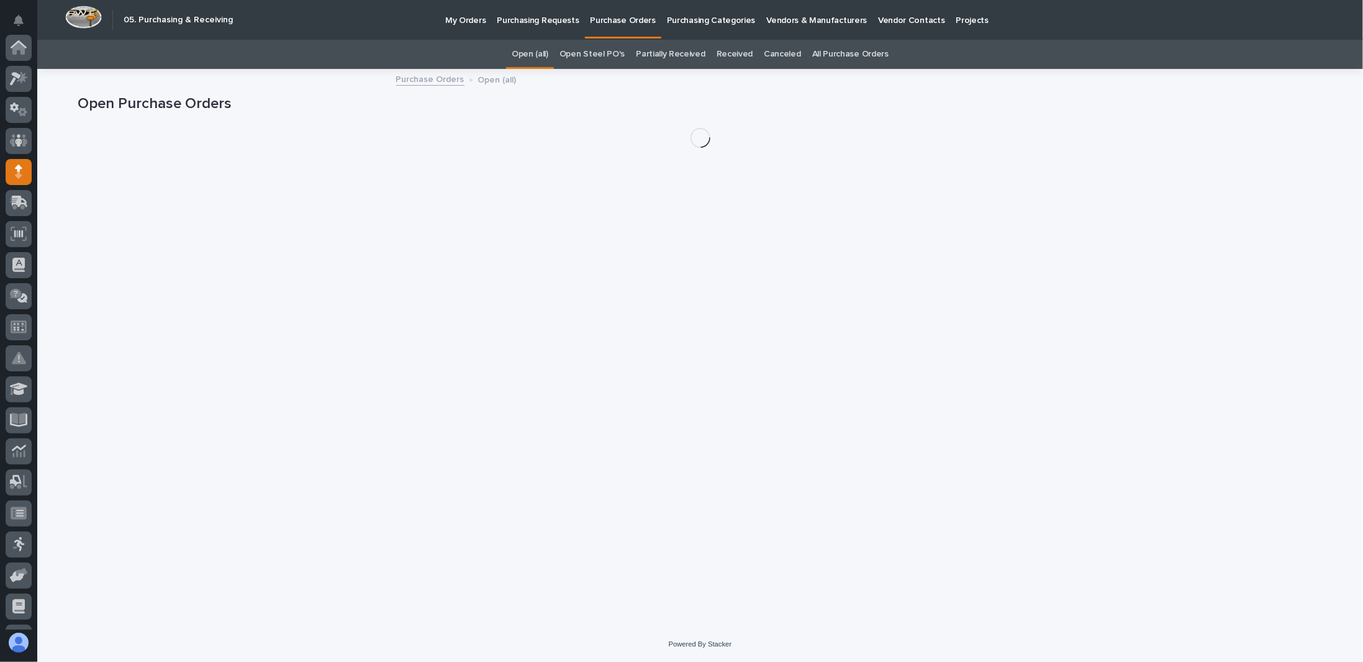
scroll to position [119, 0]
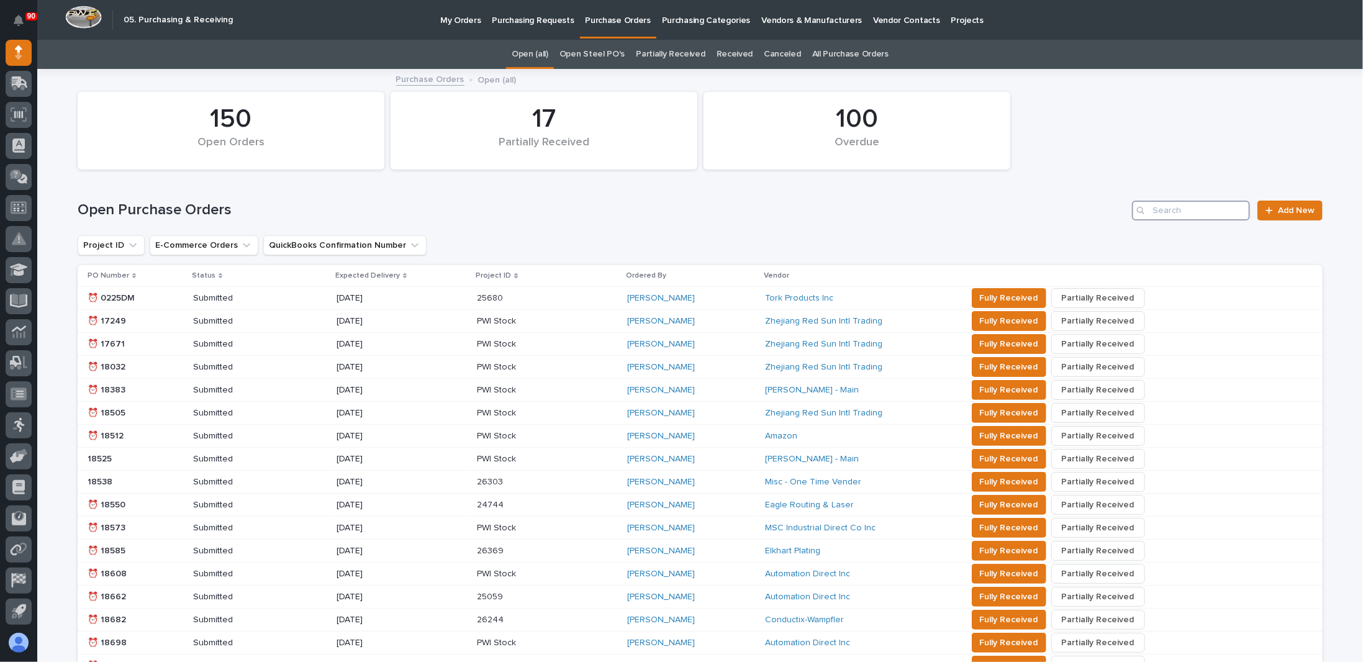
click at [1153, 215] on input "Search" at bounding box center [1191, 211] width 118 height 20
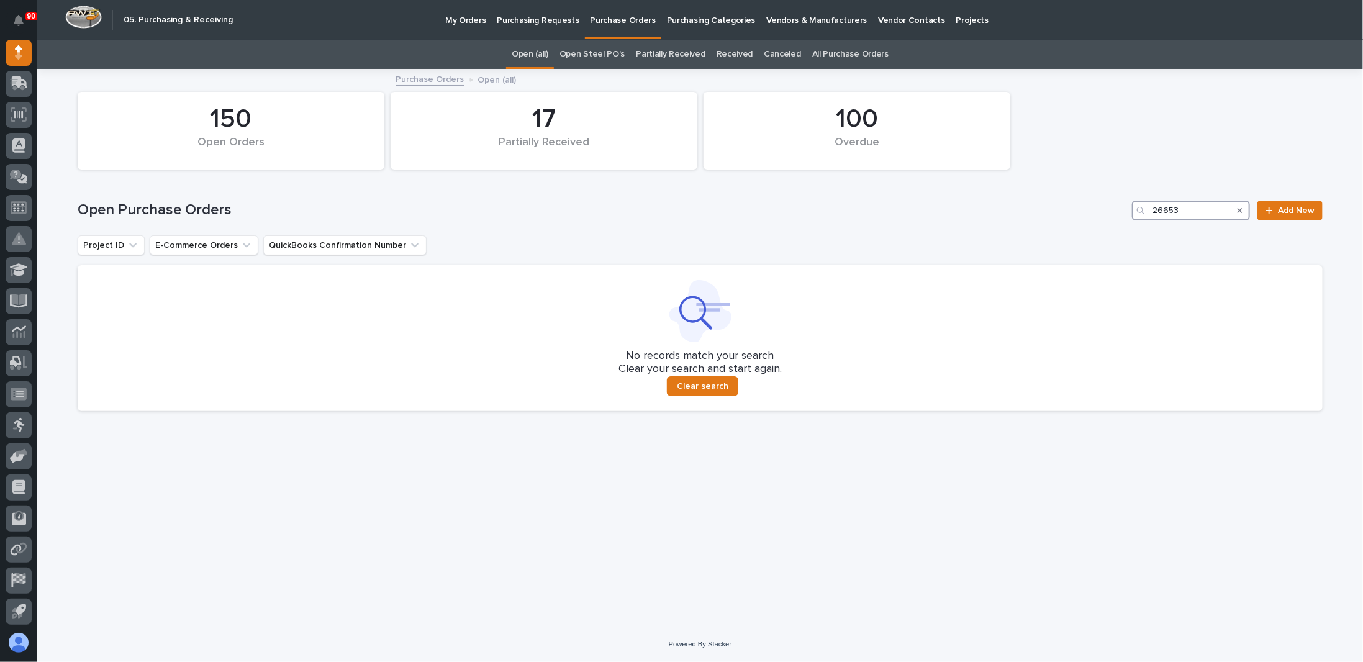
drag, startPoint x: 1186, startPoint y: 209, endPoint x: 1098, endPoint y: 220, distance: 88.2
click at [1098, 220] on div "Open Purchase Orders 26653 Add New" at bounding box center [700, 206] width 1245 height 60
type input "d"
type input "gdvr"
click at [837, 52] on link "All Purchase Orders" at bounding box center [850, 54] width 76 height 29
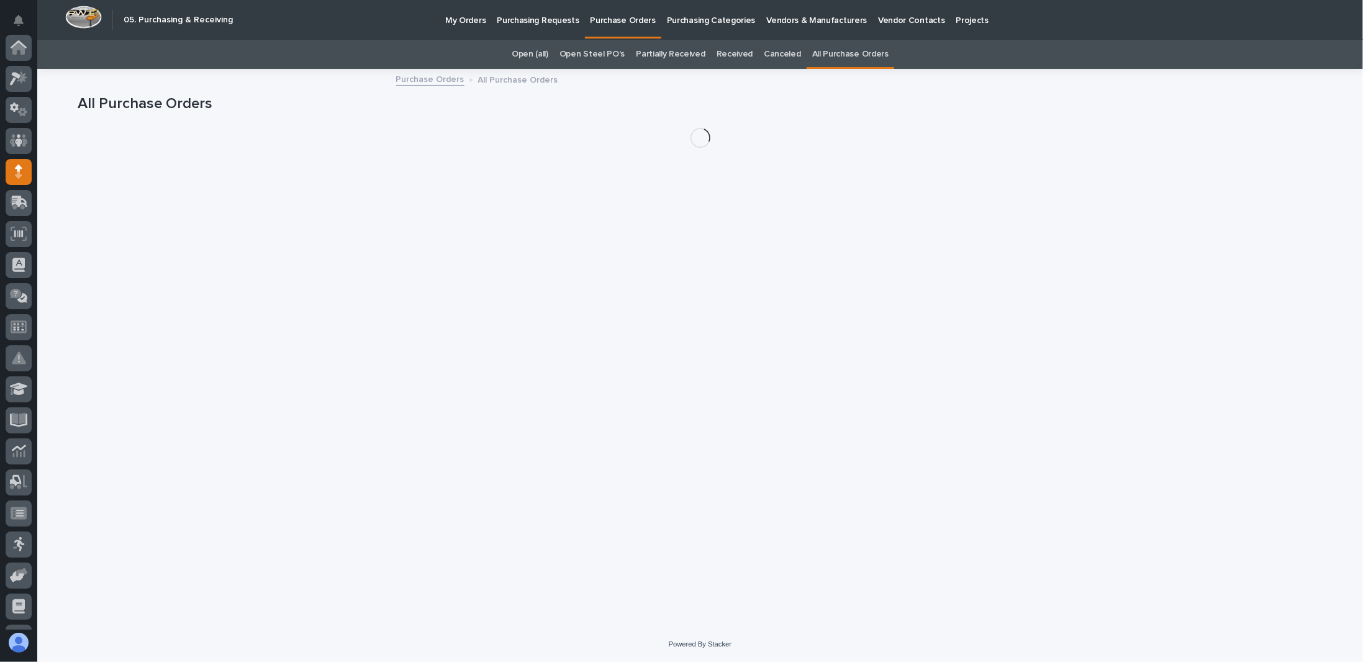
scroll to position [119, 0]
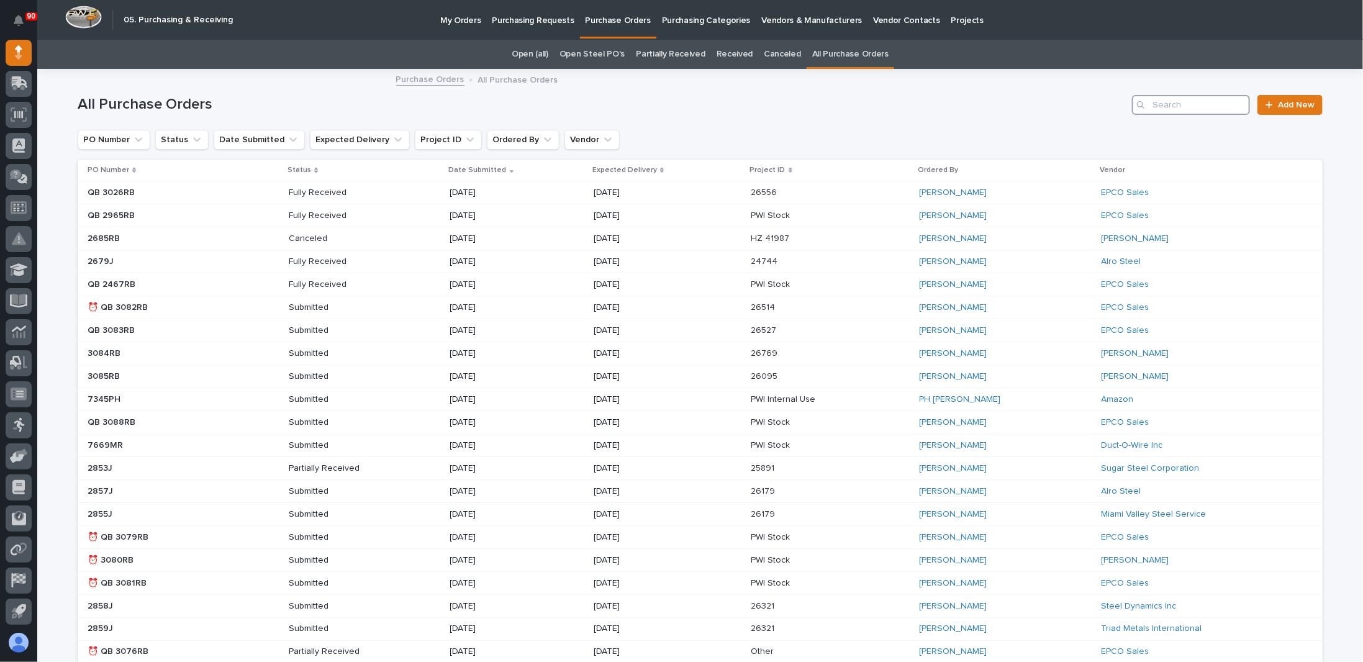
drag, startPoint x: 1158, startPoint y: 109, endPoint x: 1165, endPoint y: 107, distance: 6.7
click at [1160, 109] on input "Search" at bounding box center [1191, 105] width 118 height 20
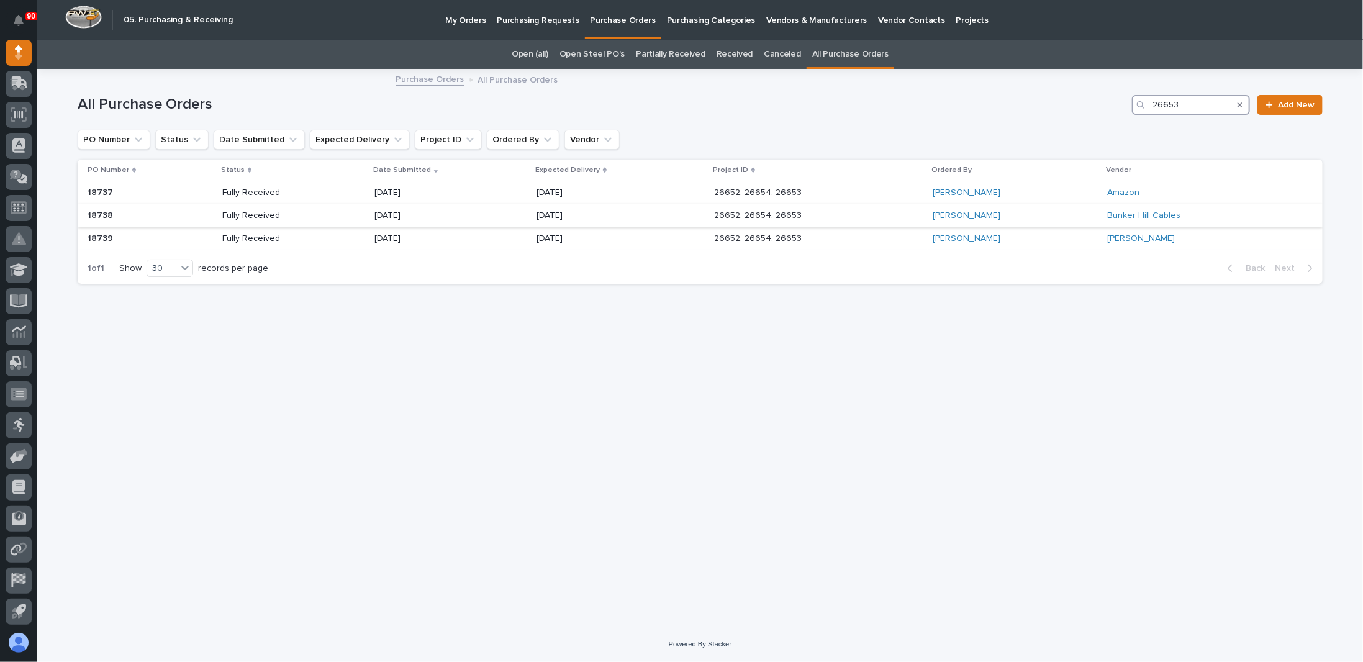
type input "26653"
click at [364, 213] on div "Fully Received" at bounding box center [293, 215] width 142 height 20
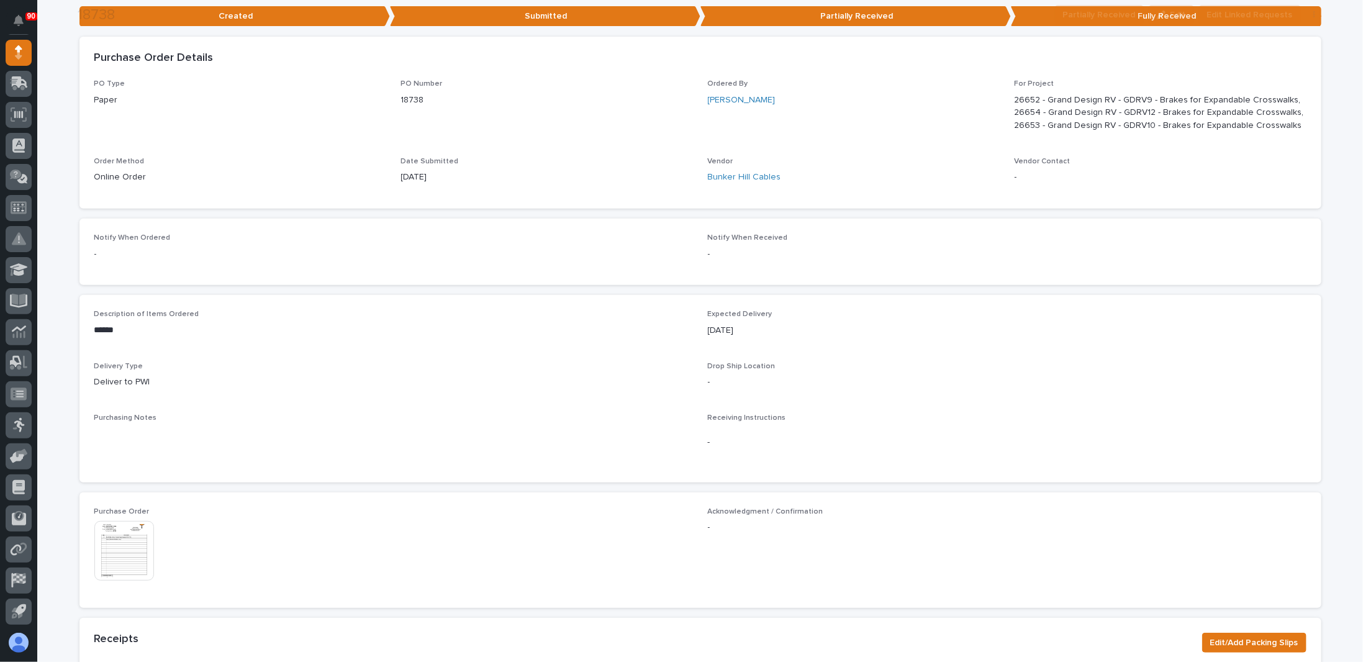
scroll to position [248, 0]
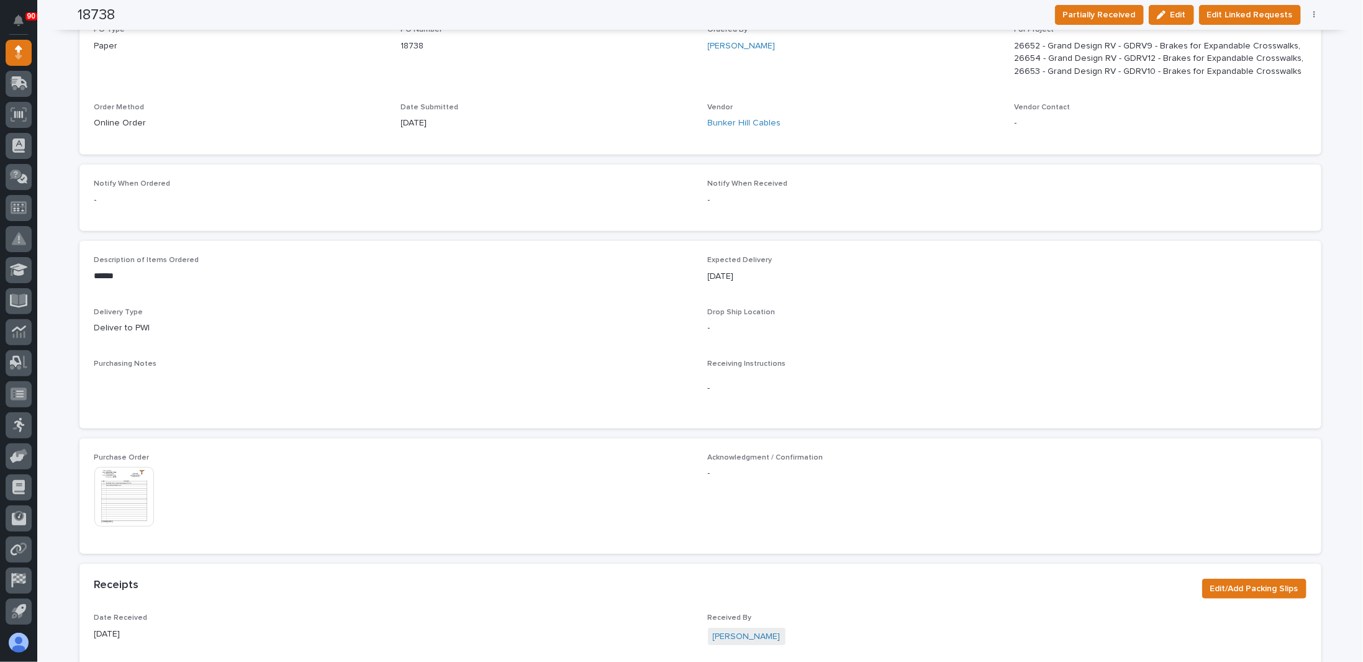
click at [111, 505] on img at bounding box center [124, 497] width 60 height 60
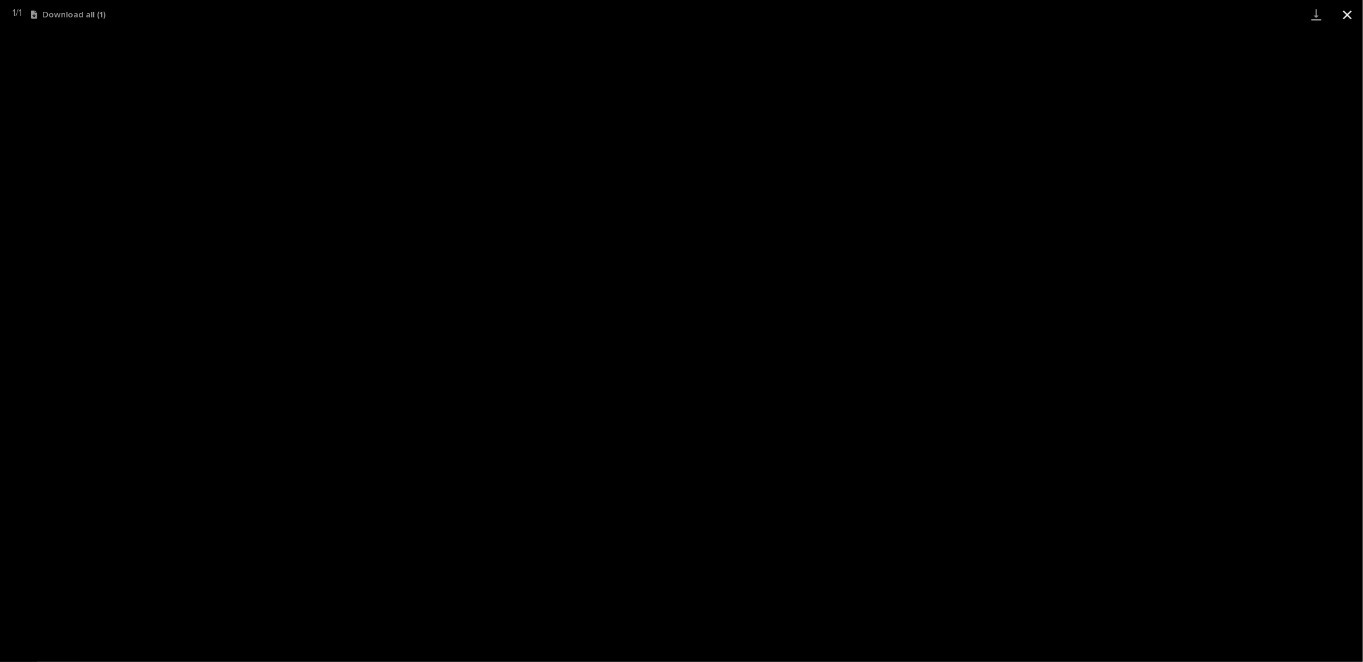
click at [1345, 14] on button "Close gallery" at bounding box center [1347, 14] width 31 height 29
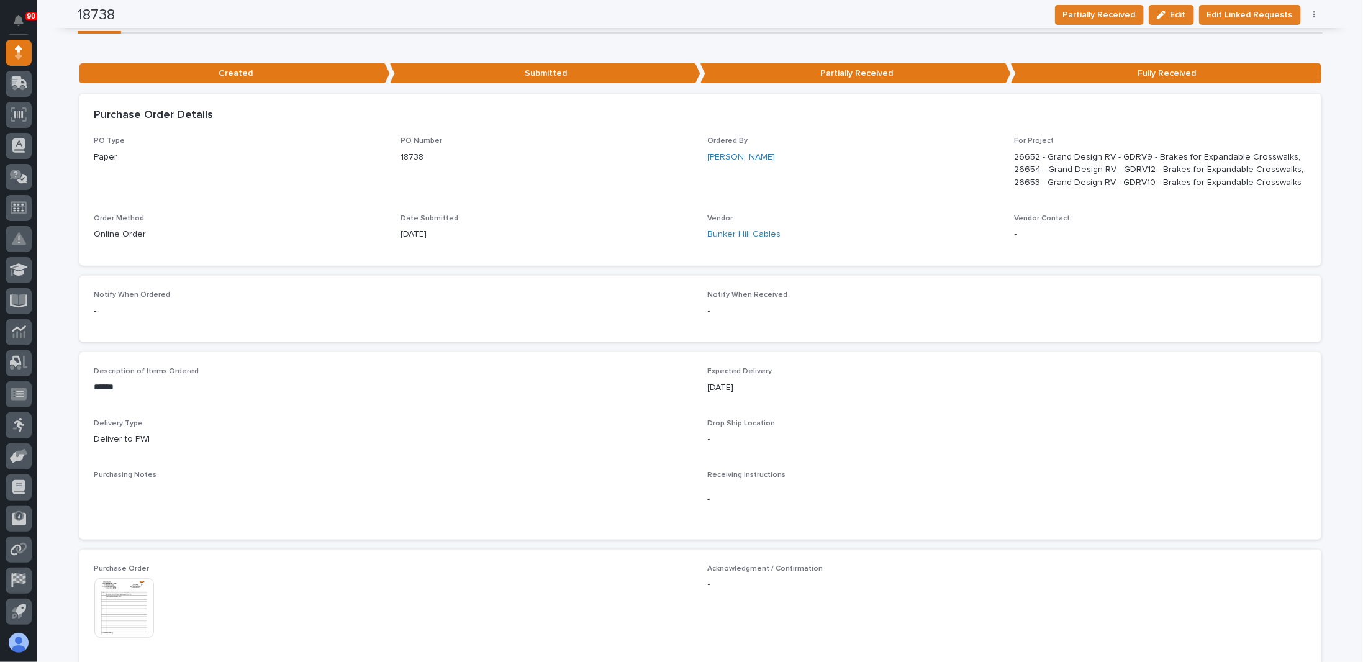
scroll to position [0, 0]
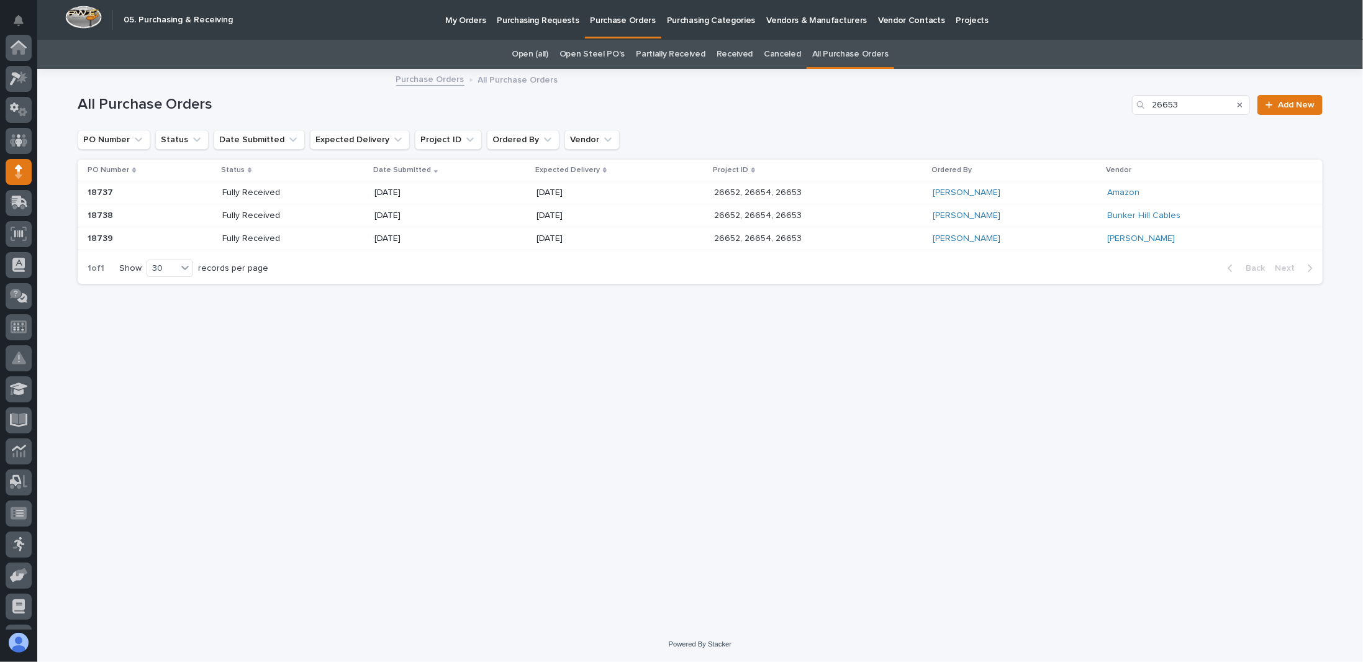
scroll to position [119, 0]
click at [796, 189] on p "26652, 26654, 26653" at bounding box center [759, 191] width 90 height 13
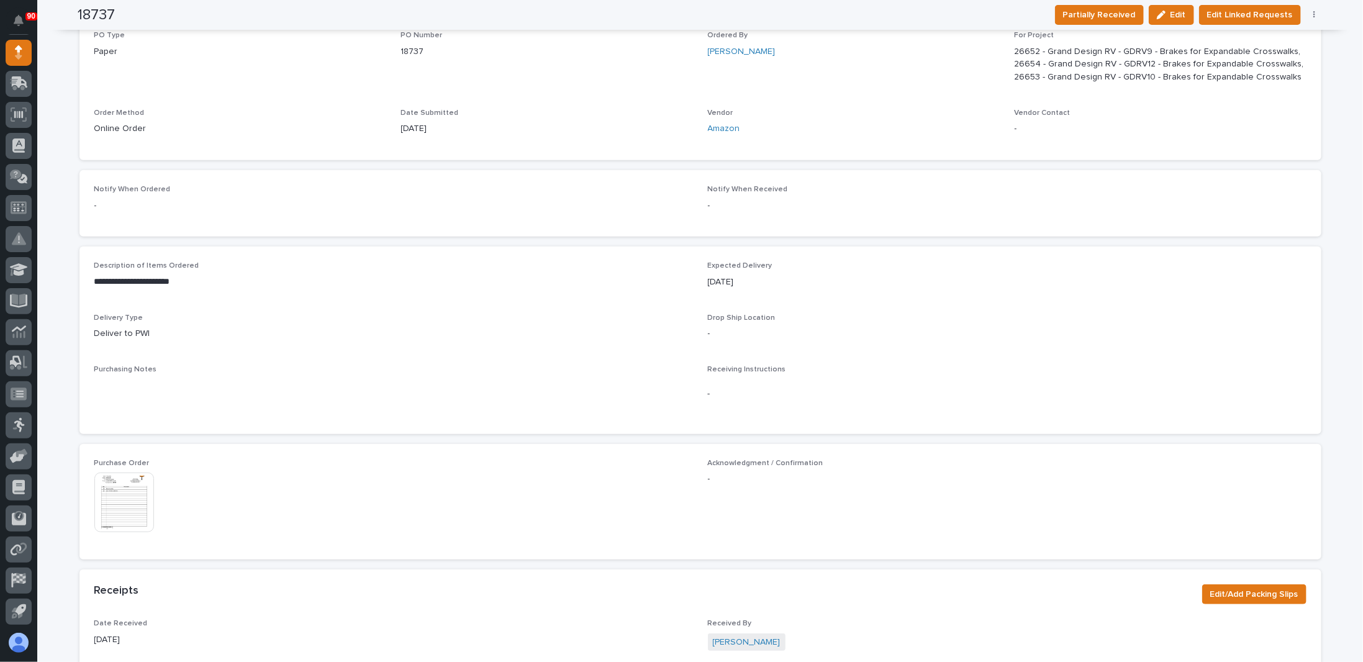
scroll to position [310, 0]
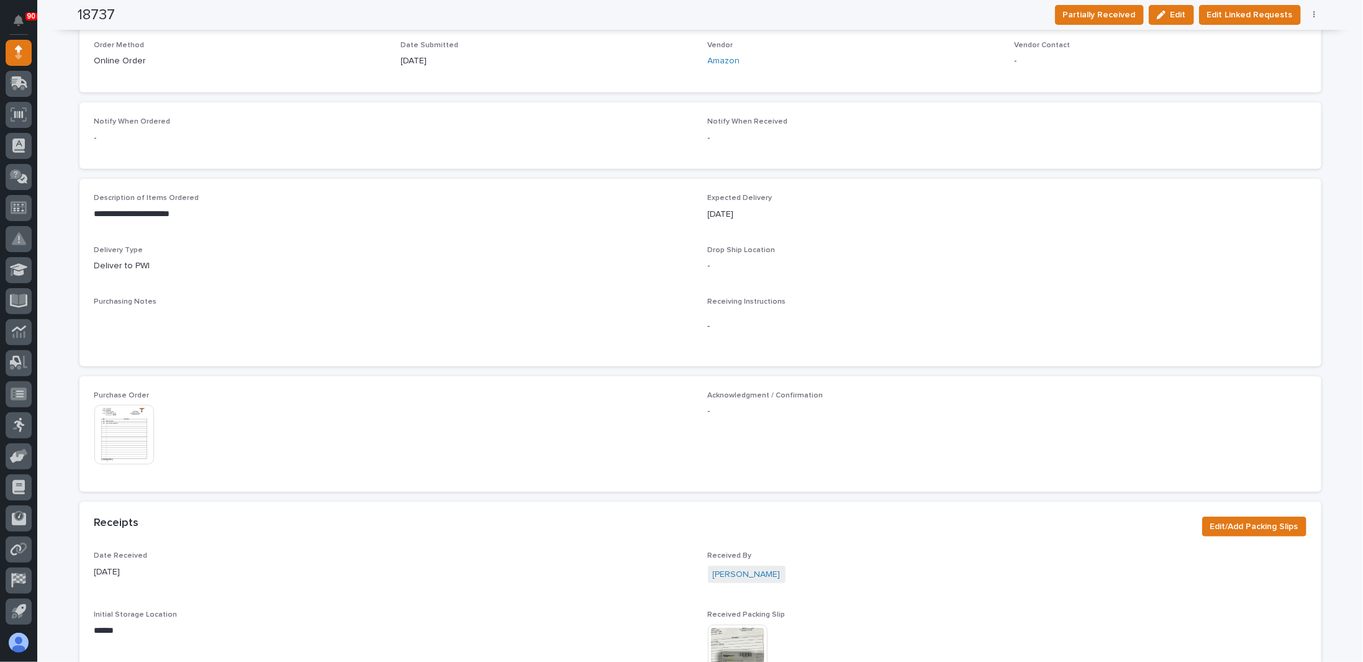
click at [108, 430] on img at bounding box center [124, 435] width 60 height 60
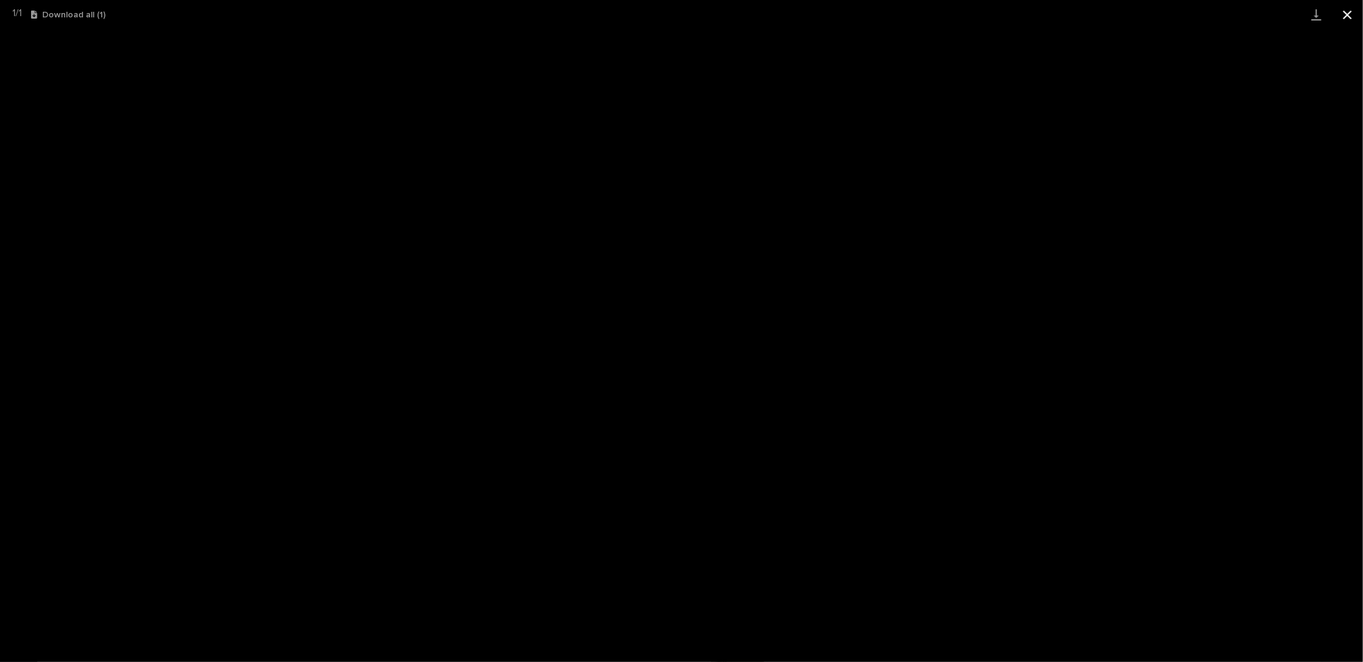
click at [1346, 12] on button "Close gallery" at bounding box center [1347, 14] width 31 height 29
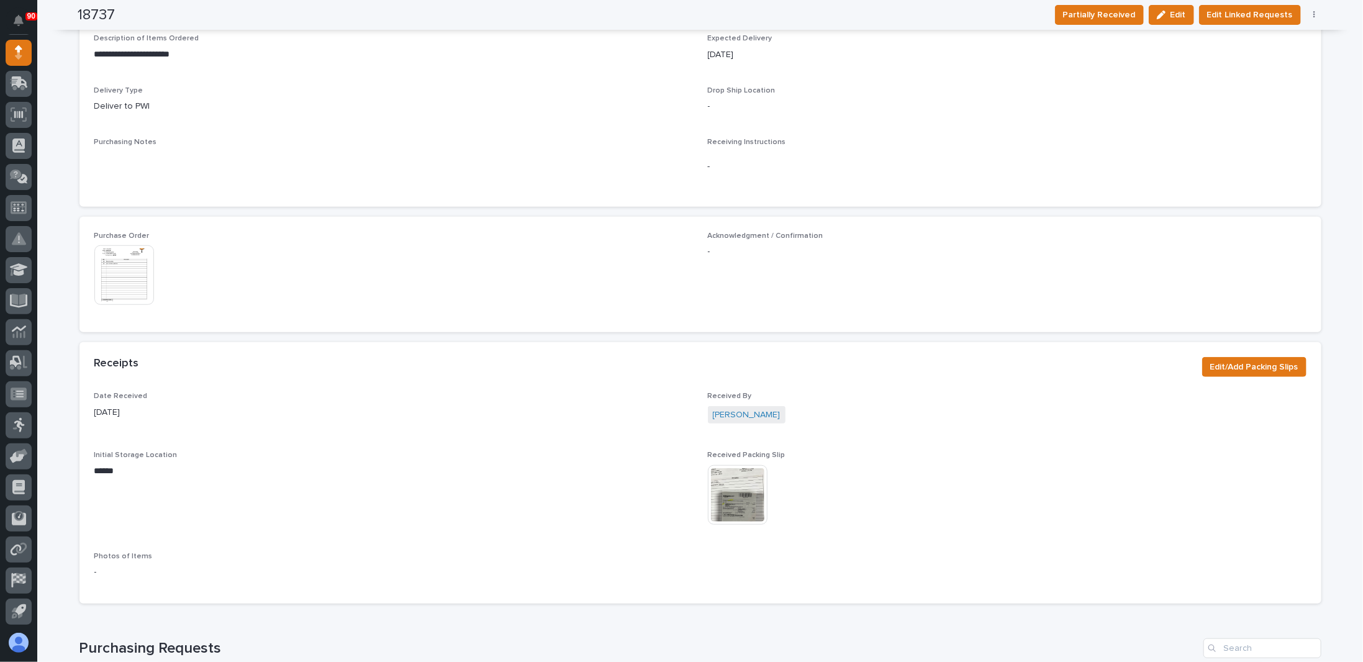
scroll to position [497, 0]
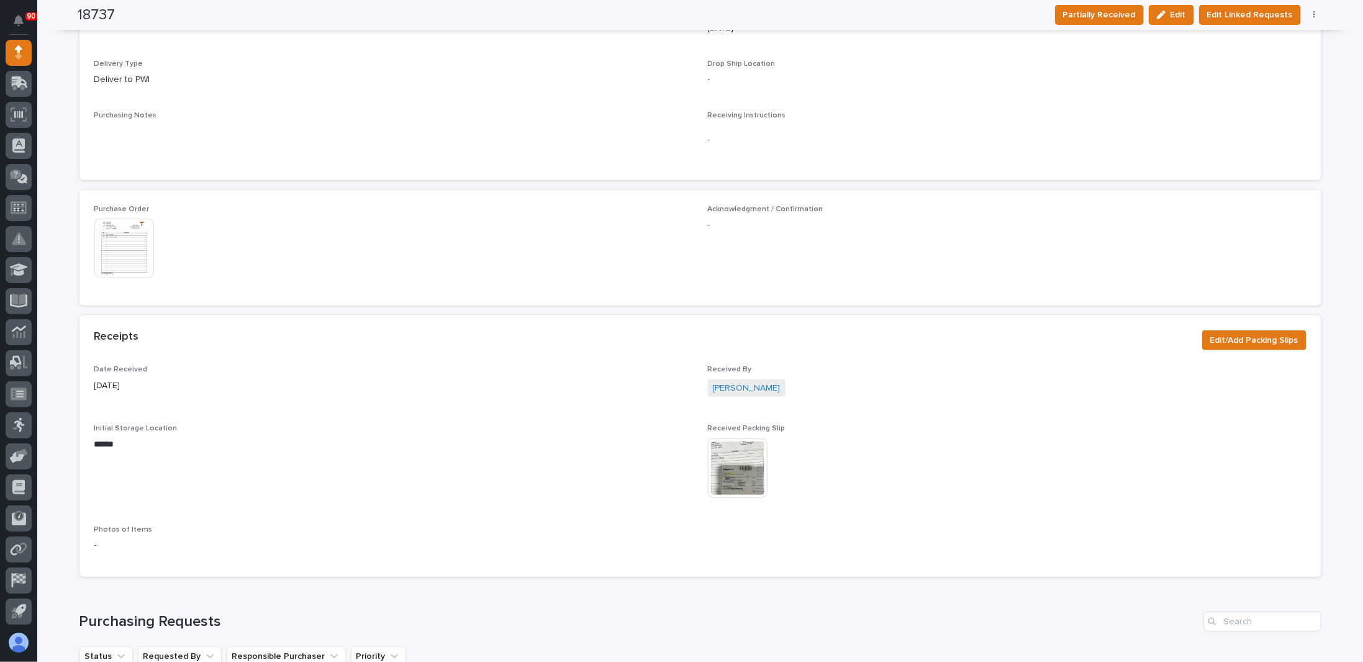
click at [730, 467] on img at bounding box center [738, 468] width 60 height 60
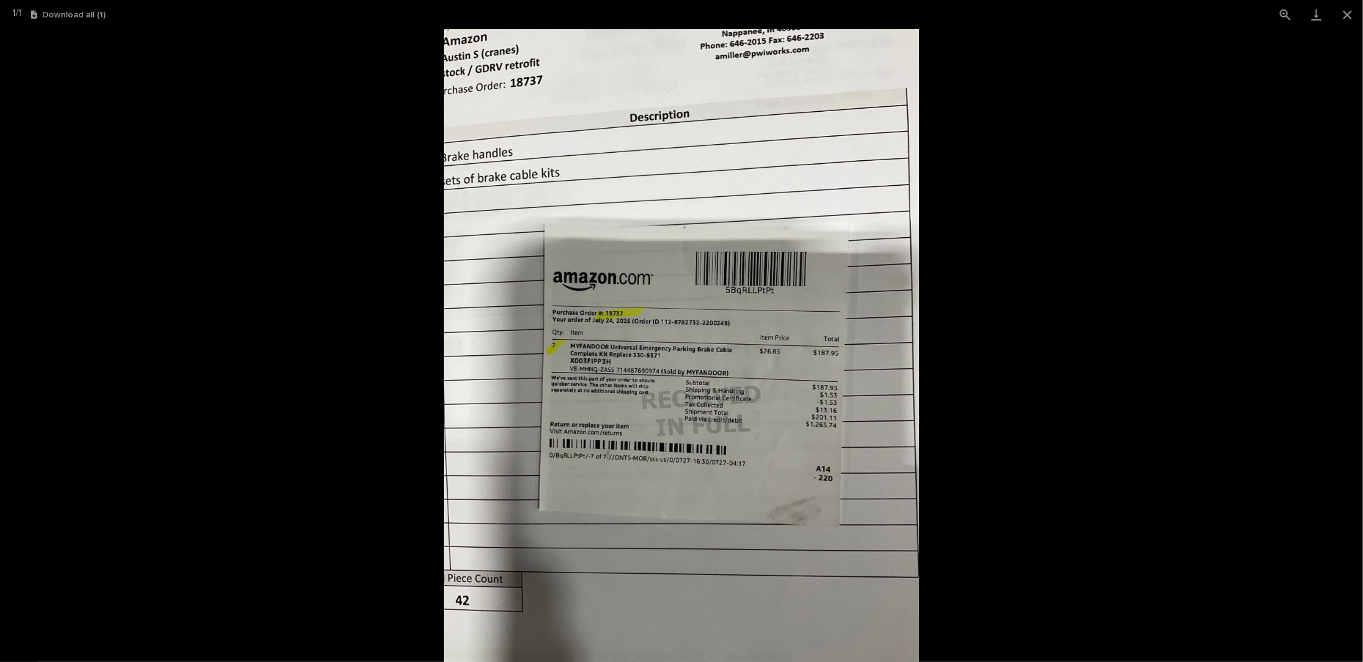
click at [1070, 240] on picture at bounding box center [681, 345] width 1363 height 633
click at [1345, 15] on button "Close gallery" at bounding box center [1347, 14] width 31 height 29
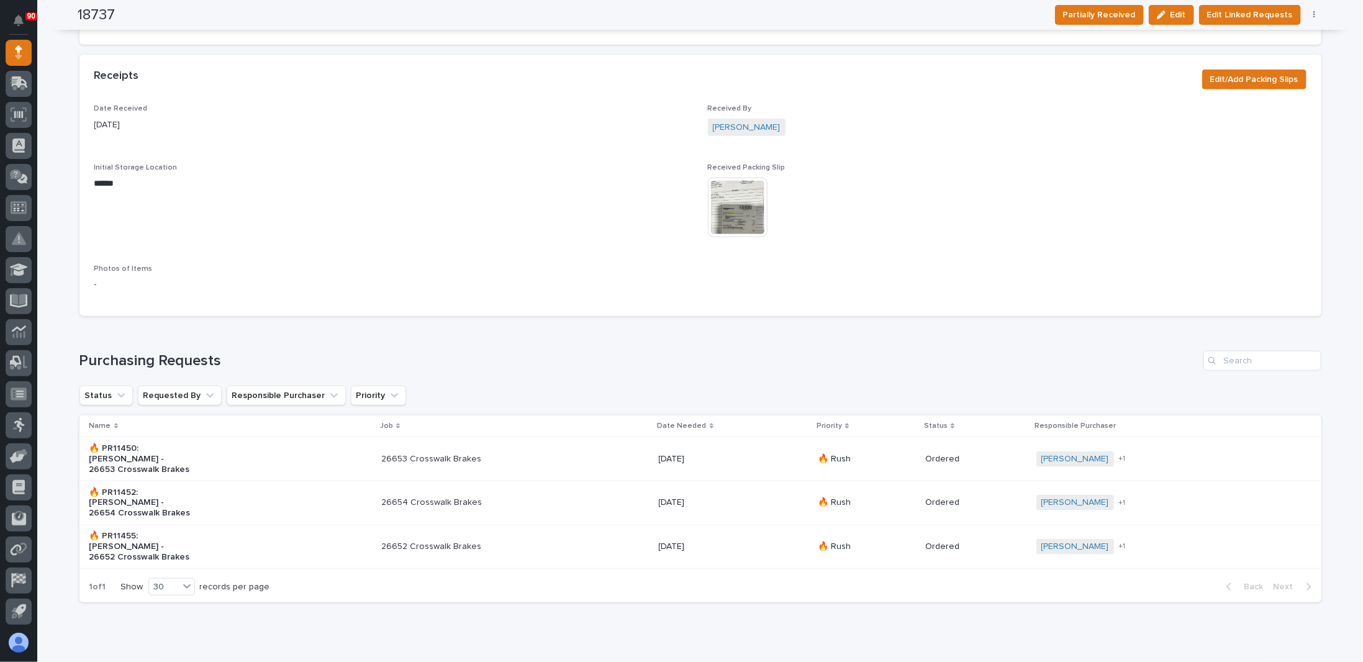
scroll to position [772, 0]
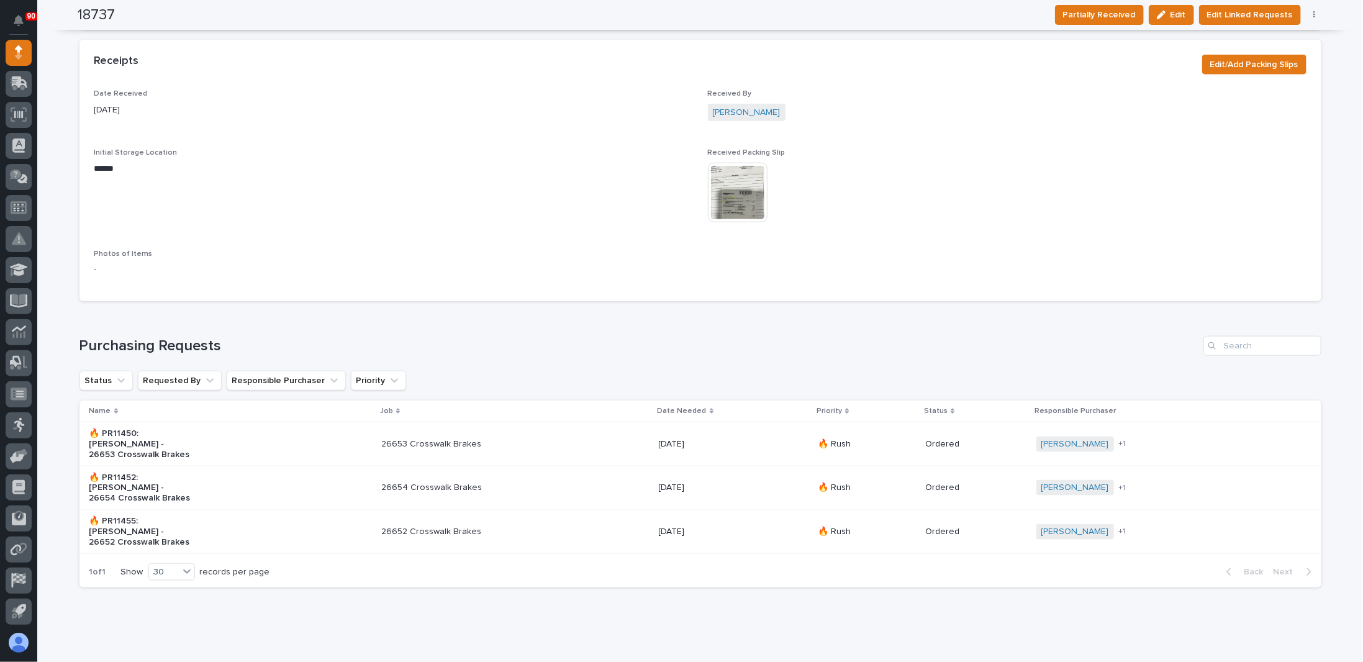
click at [219, 443] on div "🔥 PR11450: [PERSON_NAME] - 26653 Crosswalk Brakes" at bounding box center [230, 443] width 282 height 41
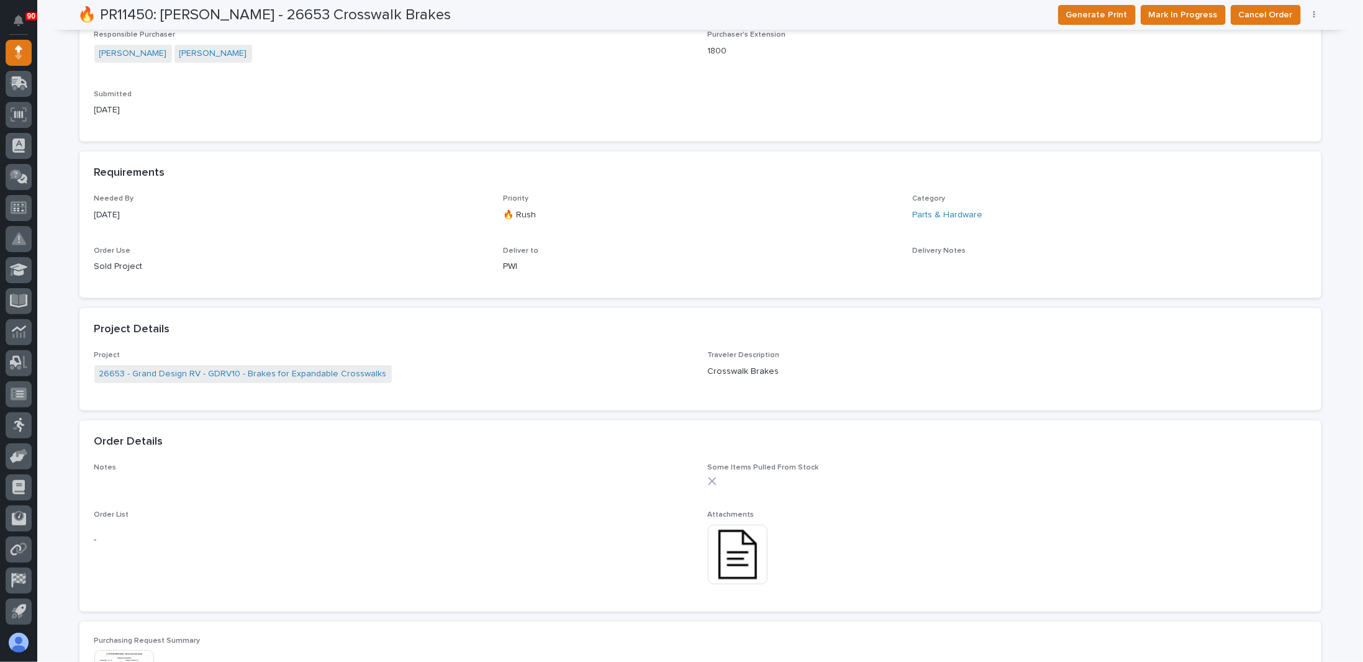
scroll to position [310, 0]
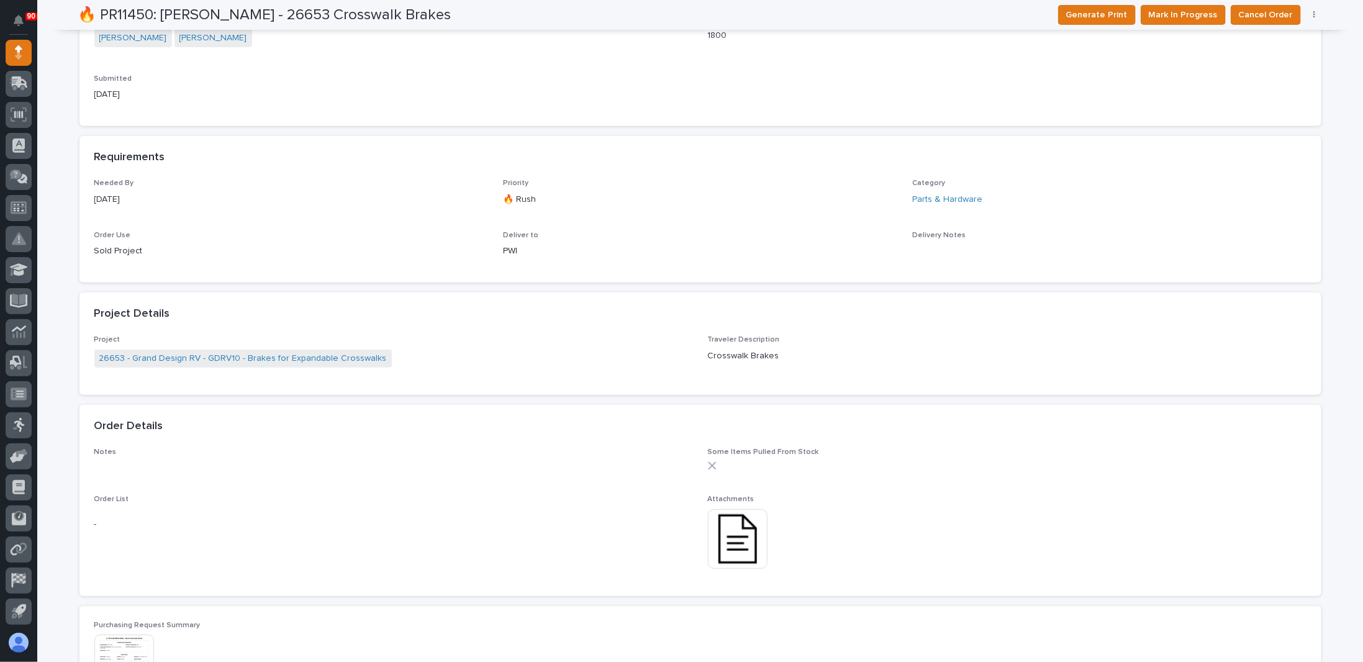
click at [717, 541] on img at bounding box center [738, 539] width 60 height 60
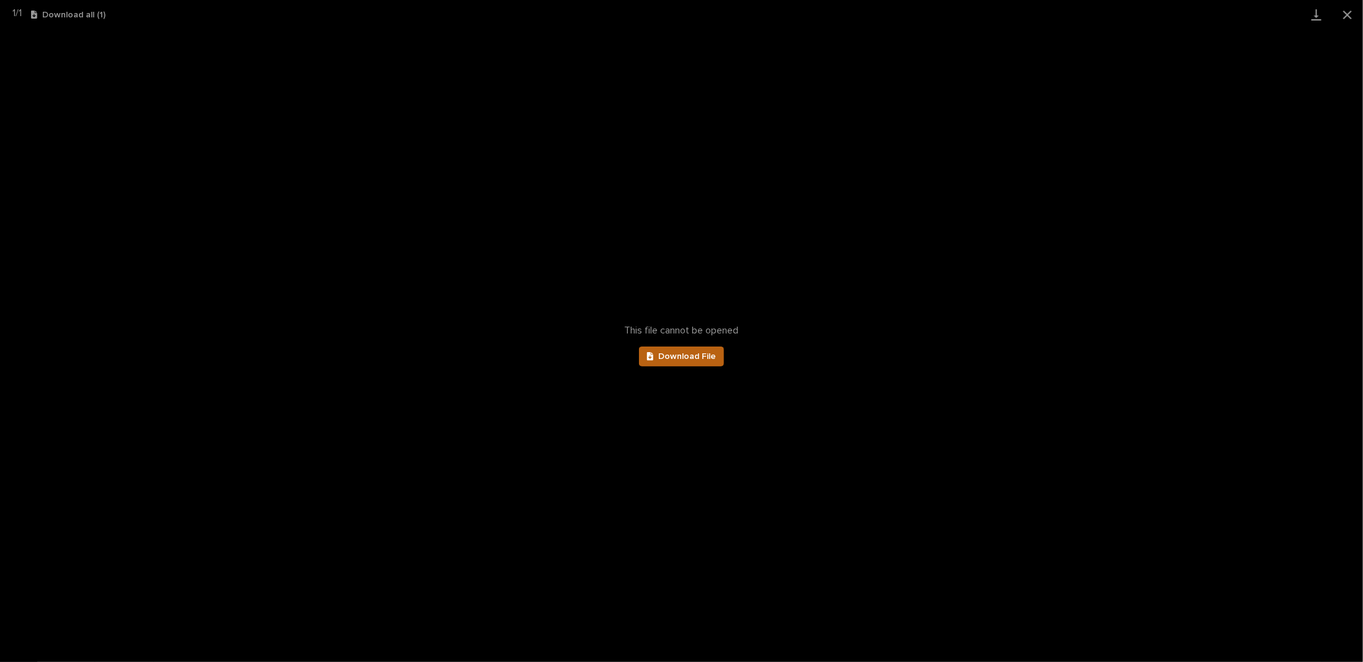
click at [676, 356] on span "Download File" at bounding box center [687, 356] width 58 height 9
drag, startPoint x: 1343, startPoint y: 14, endPoint x: 1336, endPoint y: 19, distance: 9.0
click at [1343, 14] on button "Close gallery" at bounding box center [1347, 14] width 31 height 29
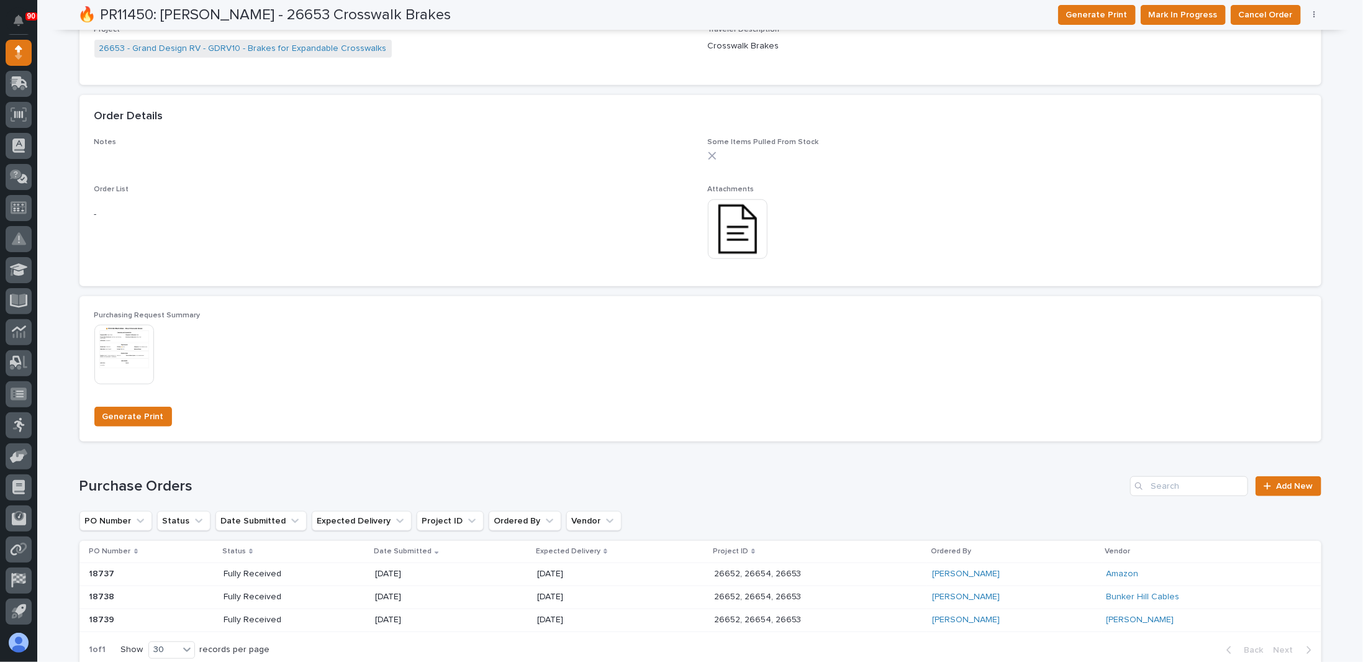
scroll to position [621, 0]
click at [128, 351] on img at bounding box center [124, 354] width 60 height 60
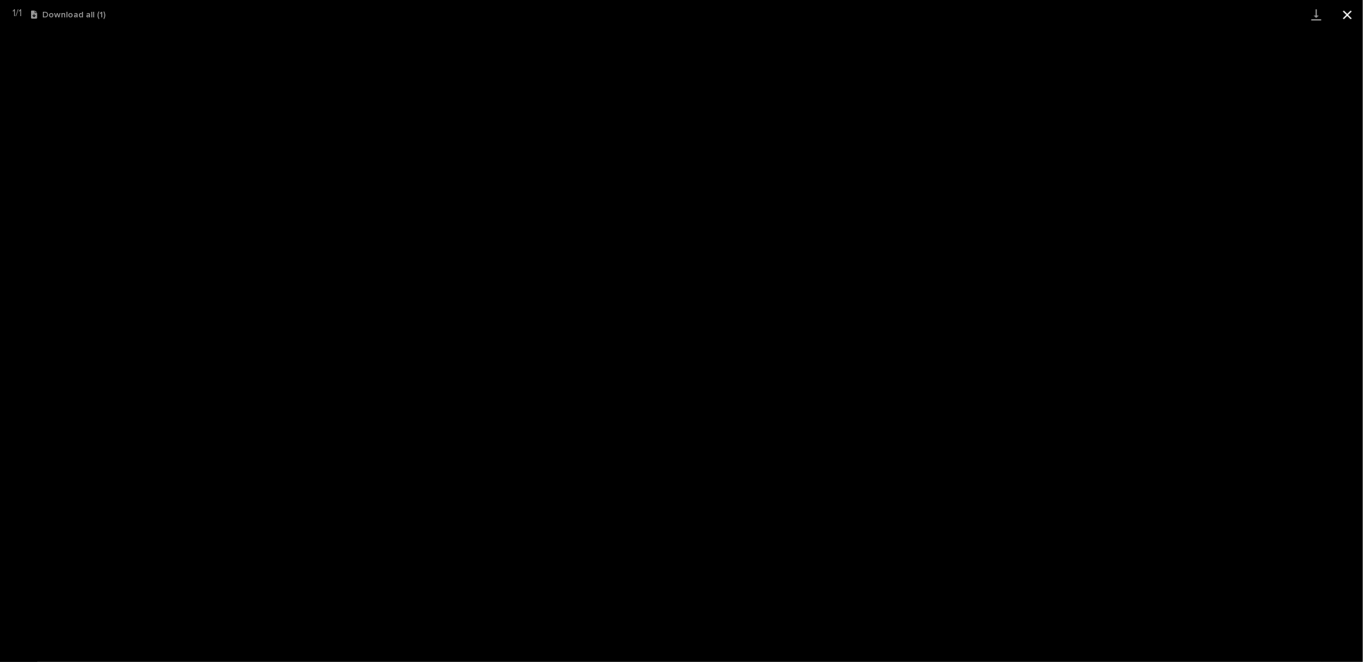
click at [1339, 11] on button "Close gallery" at bounding box center [1347, 14] width 31 height 29
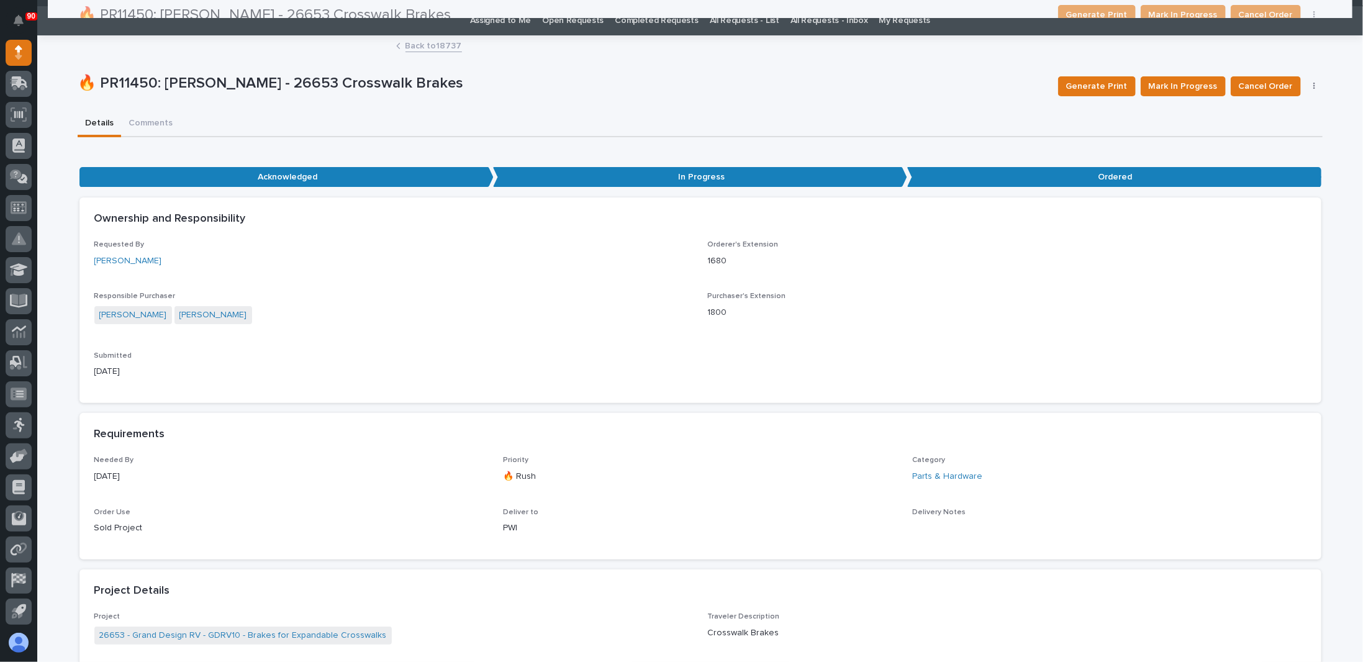
scroll to position [0, 0]
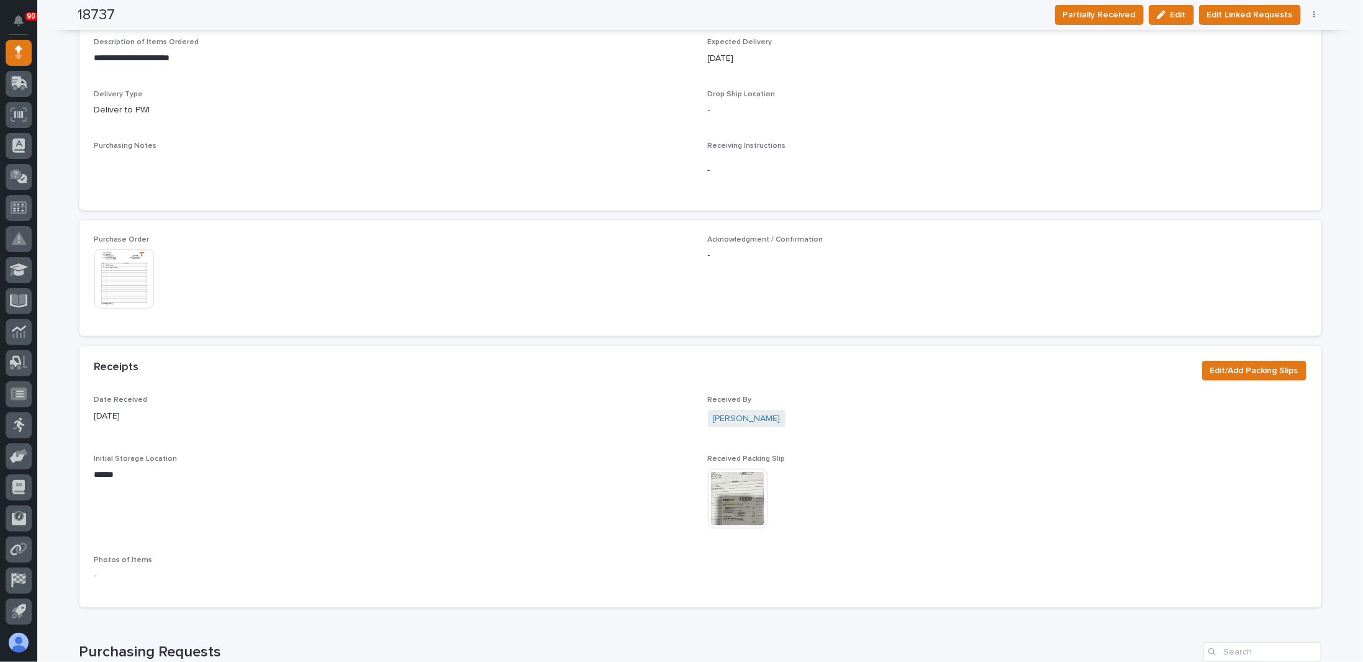
scroll to position [474, 0]
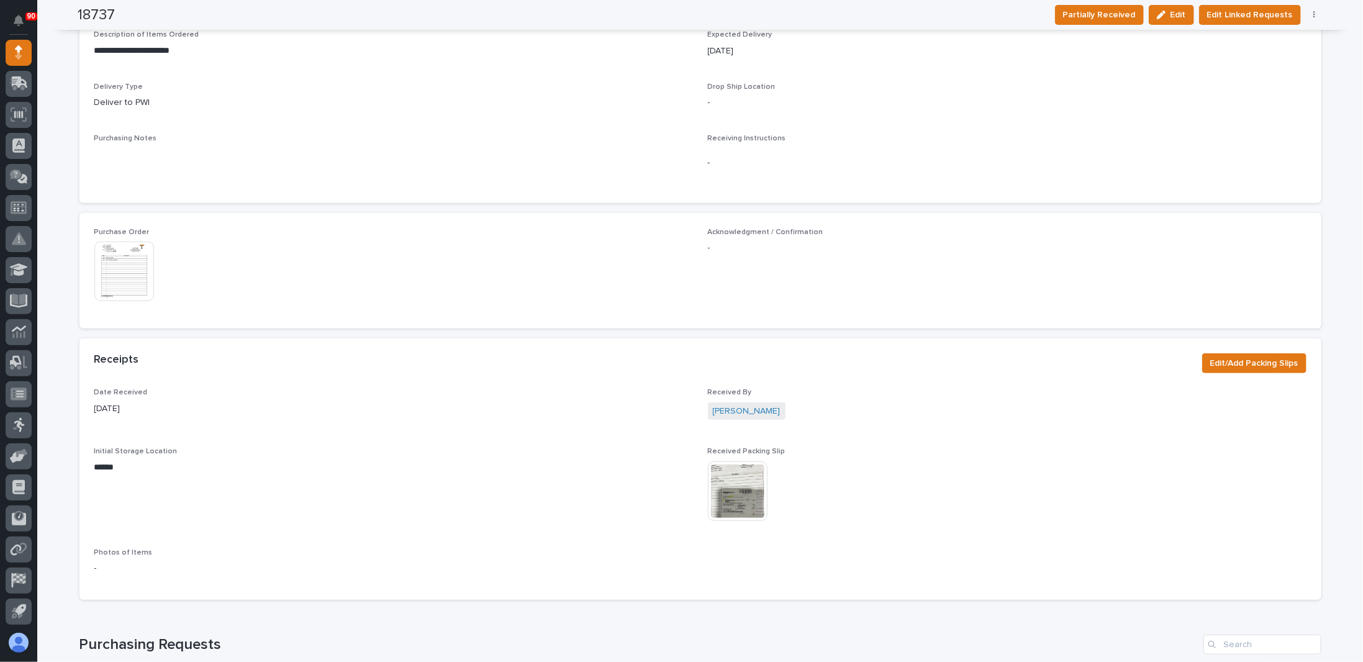
click at [725, 489] on img at bounding box center [738, 491] width 60 height 60
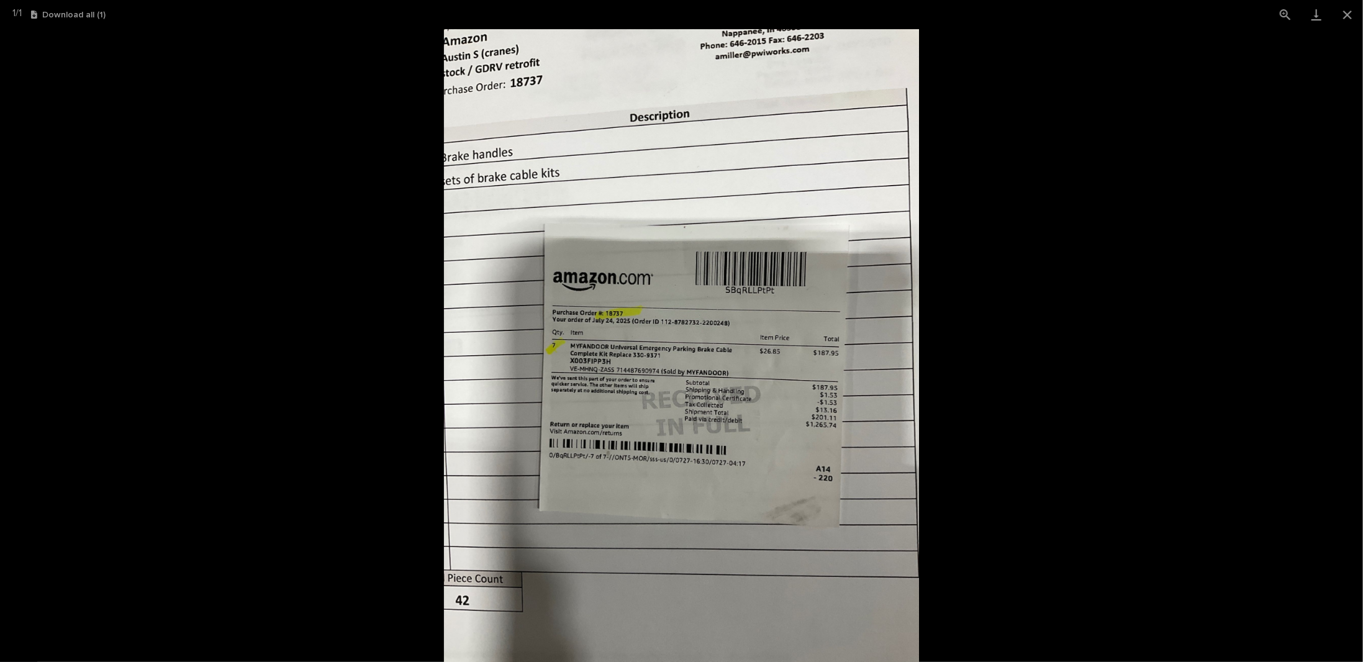
drag, startPoint x: 990, startPoint y: 364, endPoint x: 1000, endPoint y: 358, distance: 11.7
click at [990, 364] on picture at bounding box center [681, 345] width 1363 height 633
click at [1339, 7] on button "Close gallery" at bounding box center [1347, 14] width 31 height 29
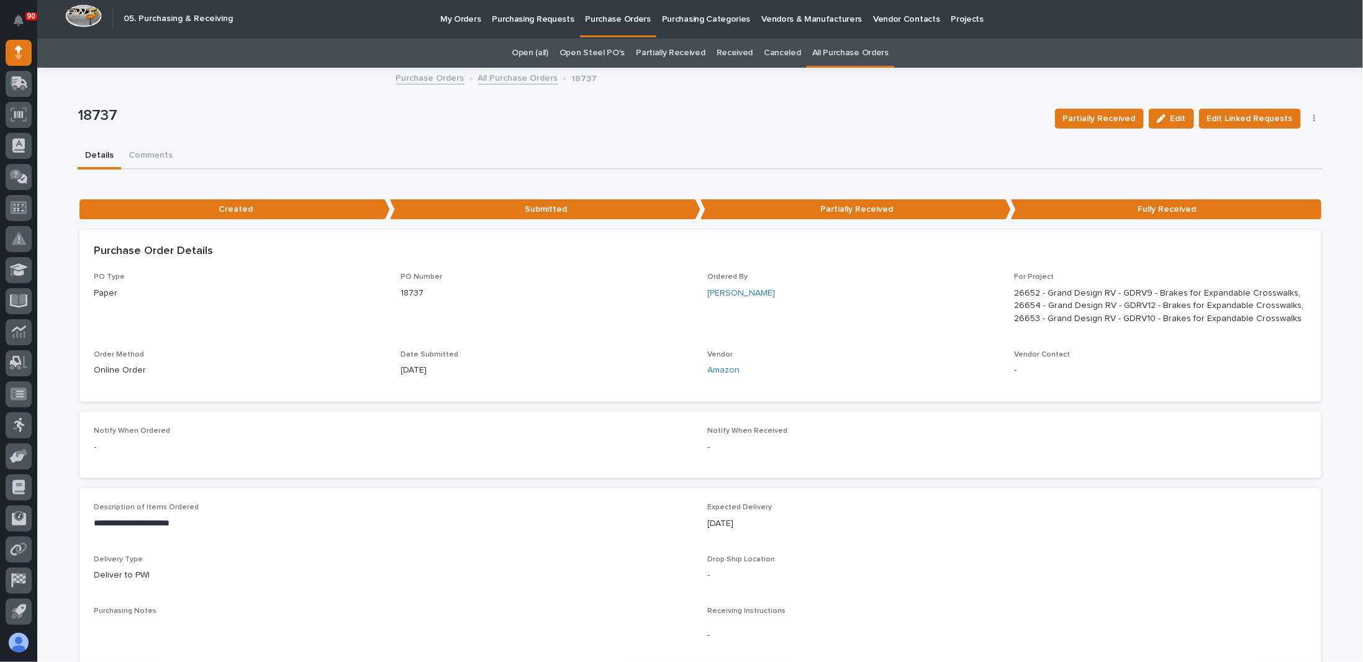
scroll to position [0, 0]
